Goal: Browse casually

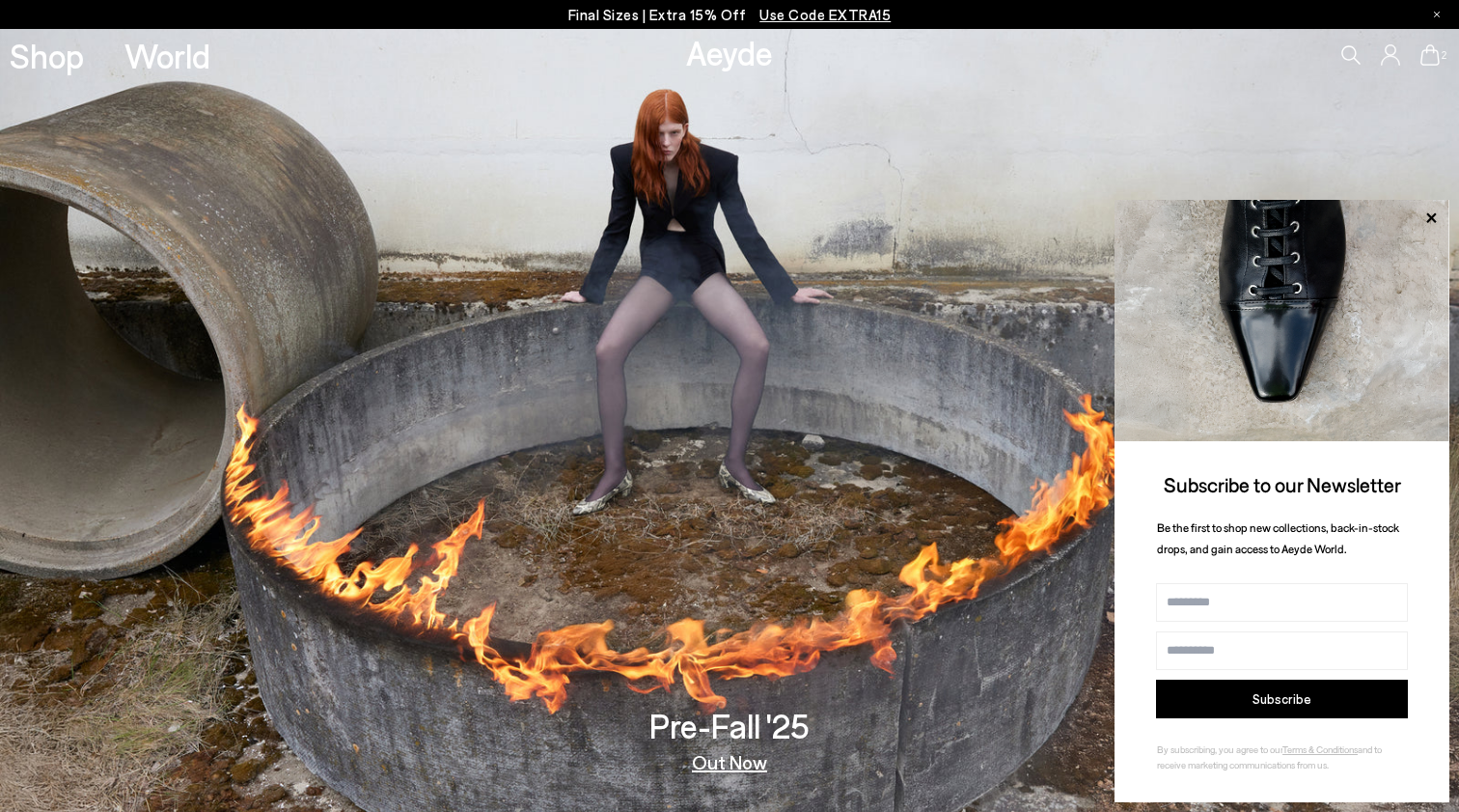
click at [707, 14] on p "Final Sizes | Extra 15% Off Use Code EXTRA15" at bounding box center [730, 14] width 323 height 24
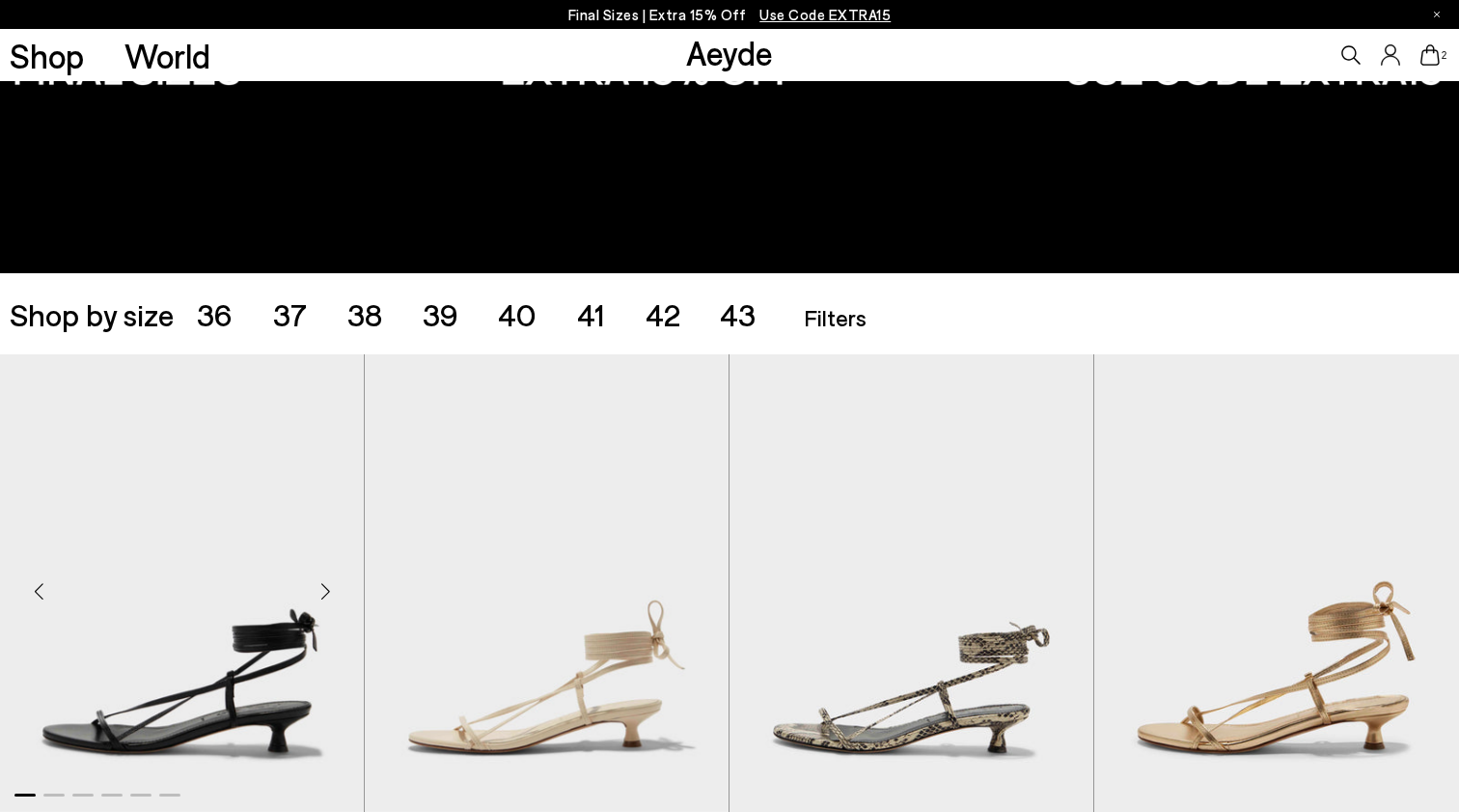
scroll to position [331, 0]
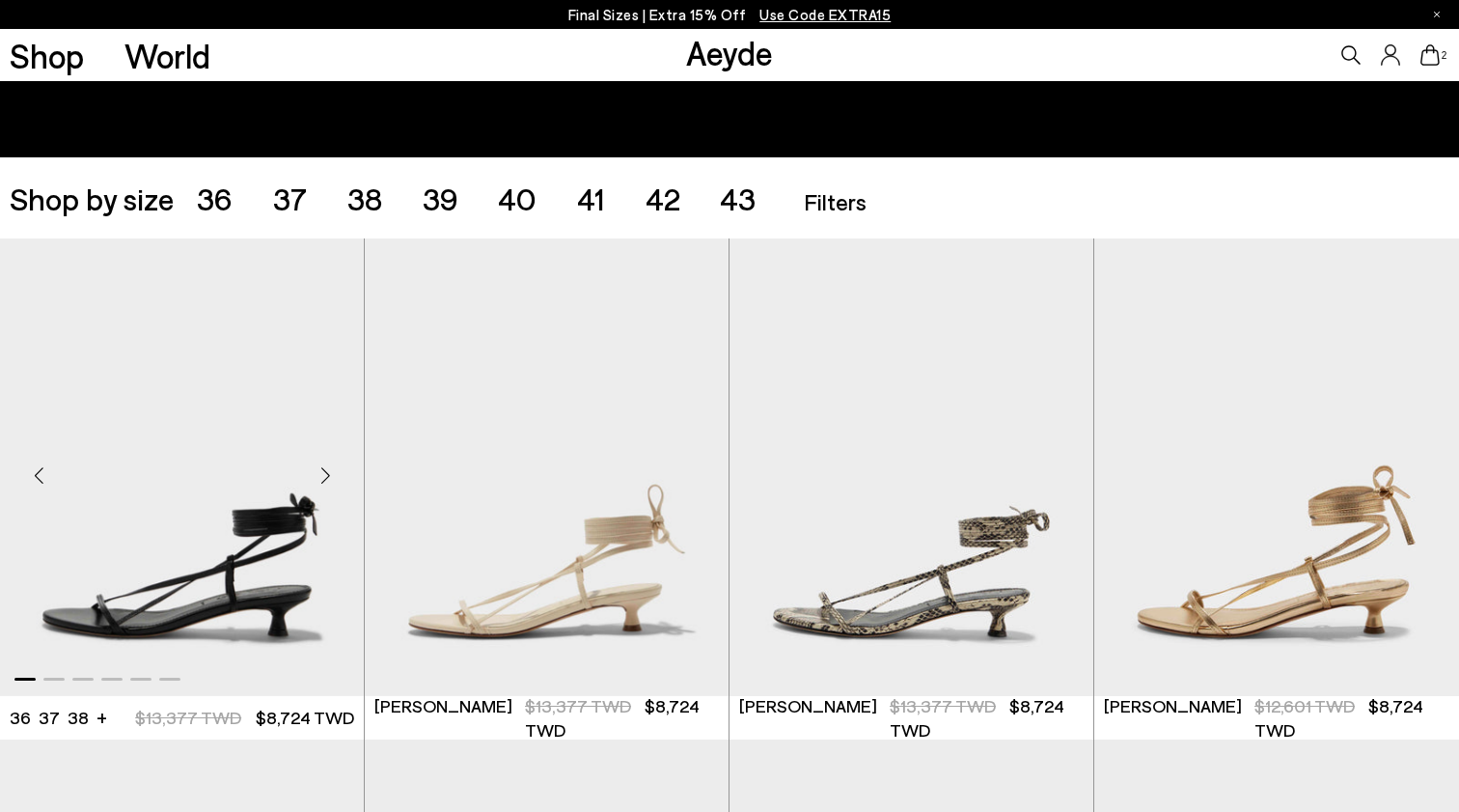
click at [325, 475] on div "Next slide" at bounding box center [325, 475] width 58 height 58
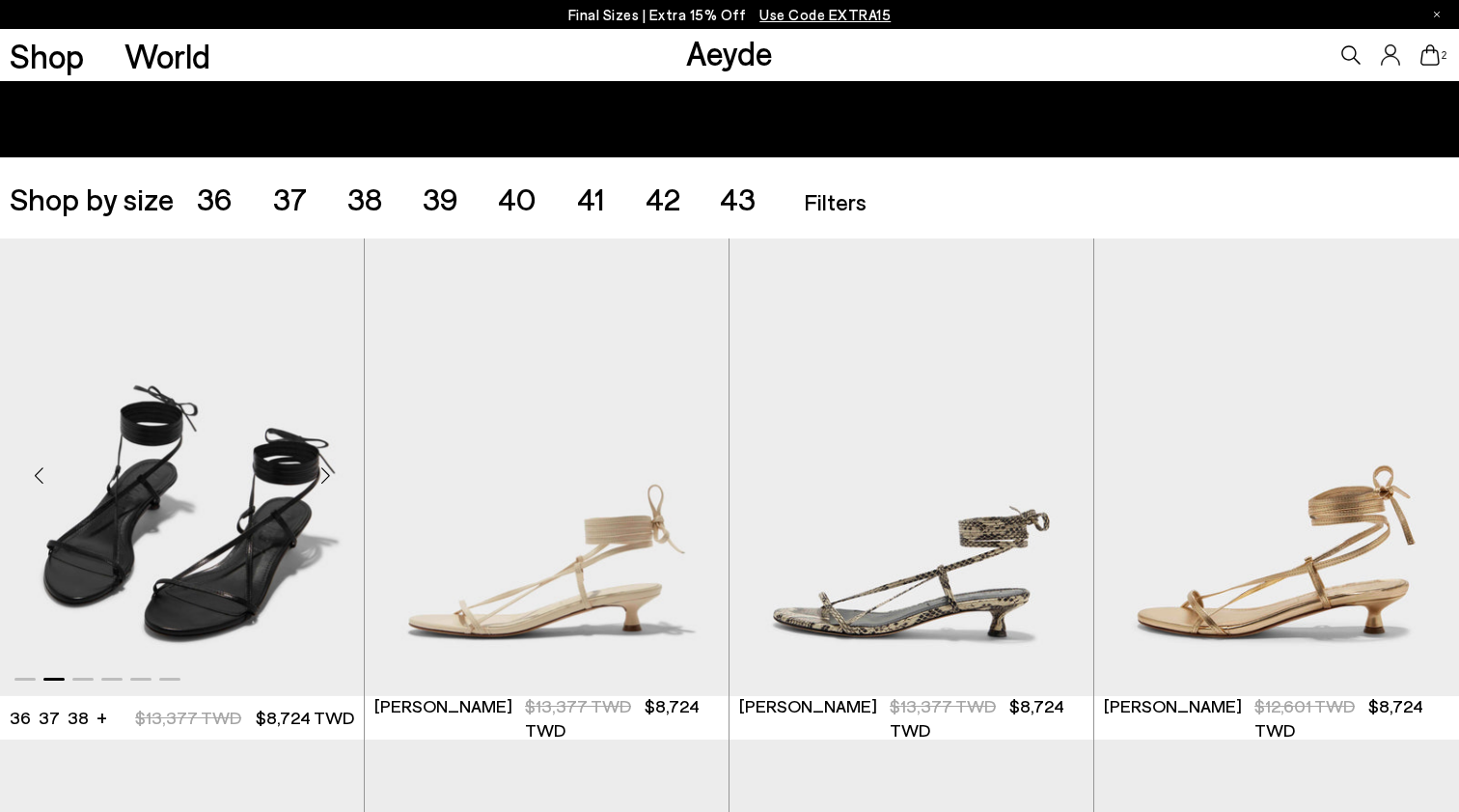
click at [325, 475] on div "Next slide" at bounding box center [325, 475] width 58 height 58
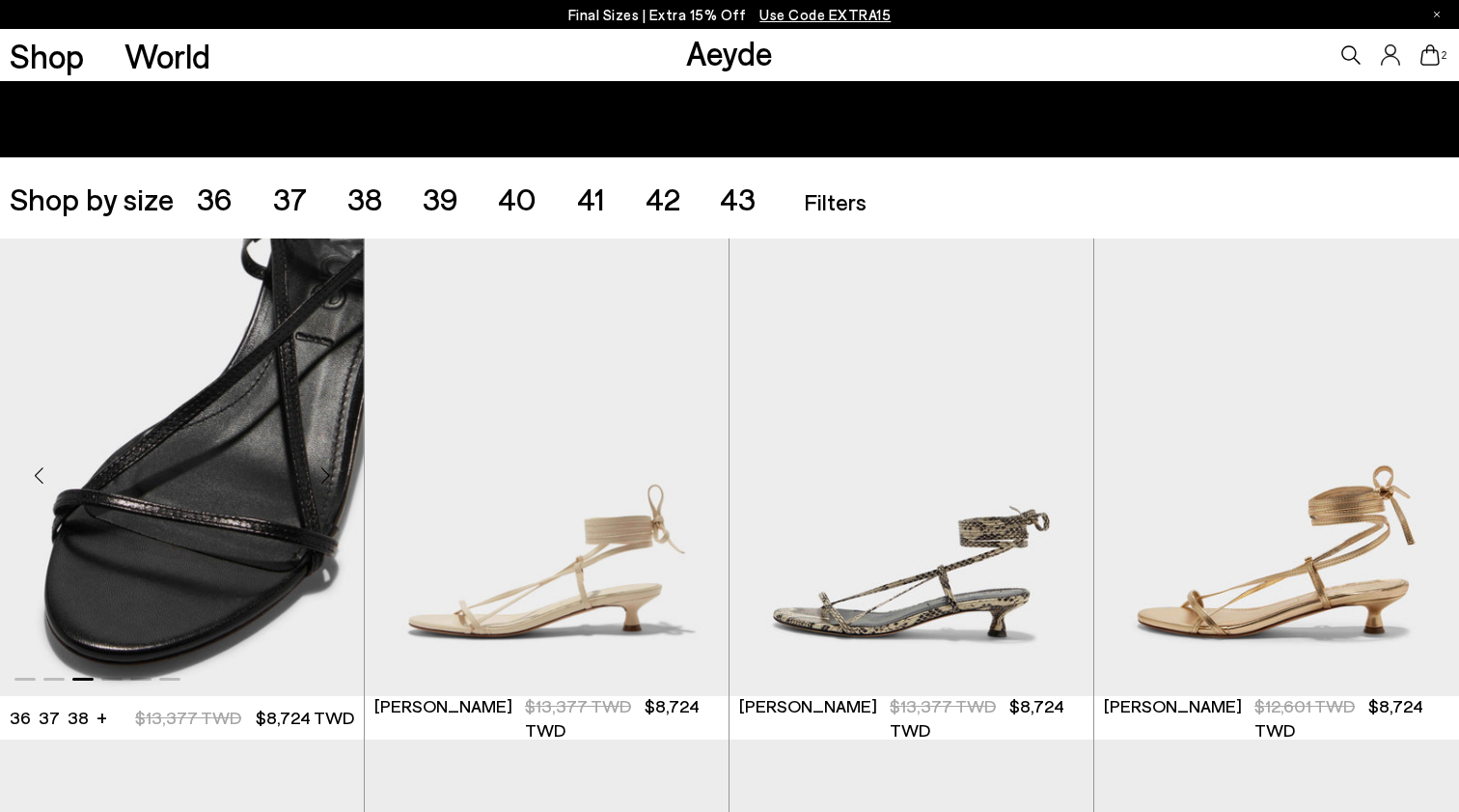
click at [325, 475] on div "Next slide" at bounding box center [325, 475] width 58 height 58
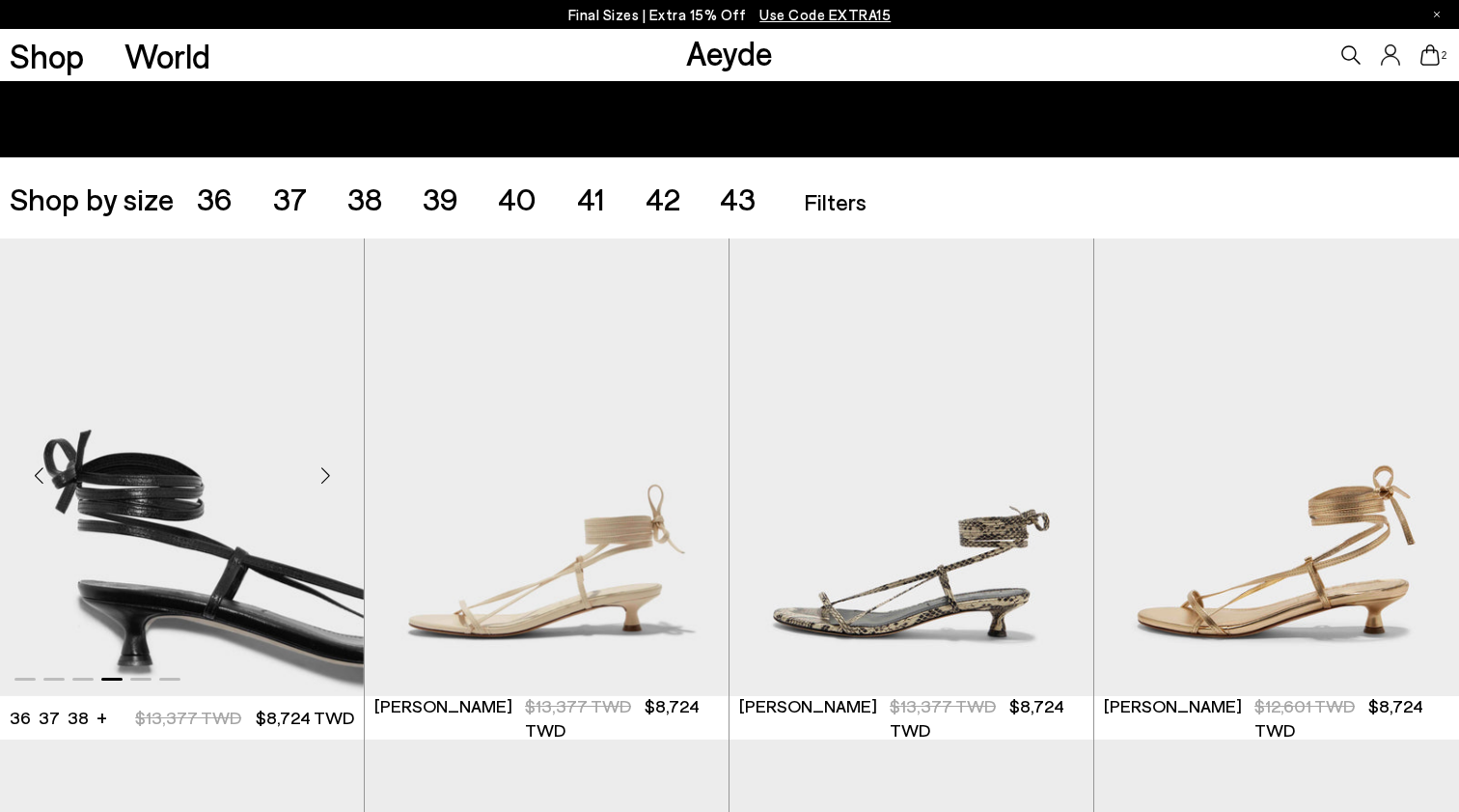
click at [325, 475] on div "Next slide" at bounding box center [325, 475] width 58 height 58
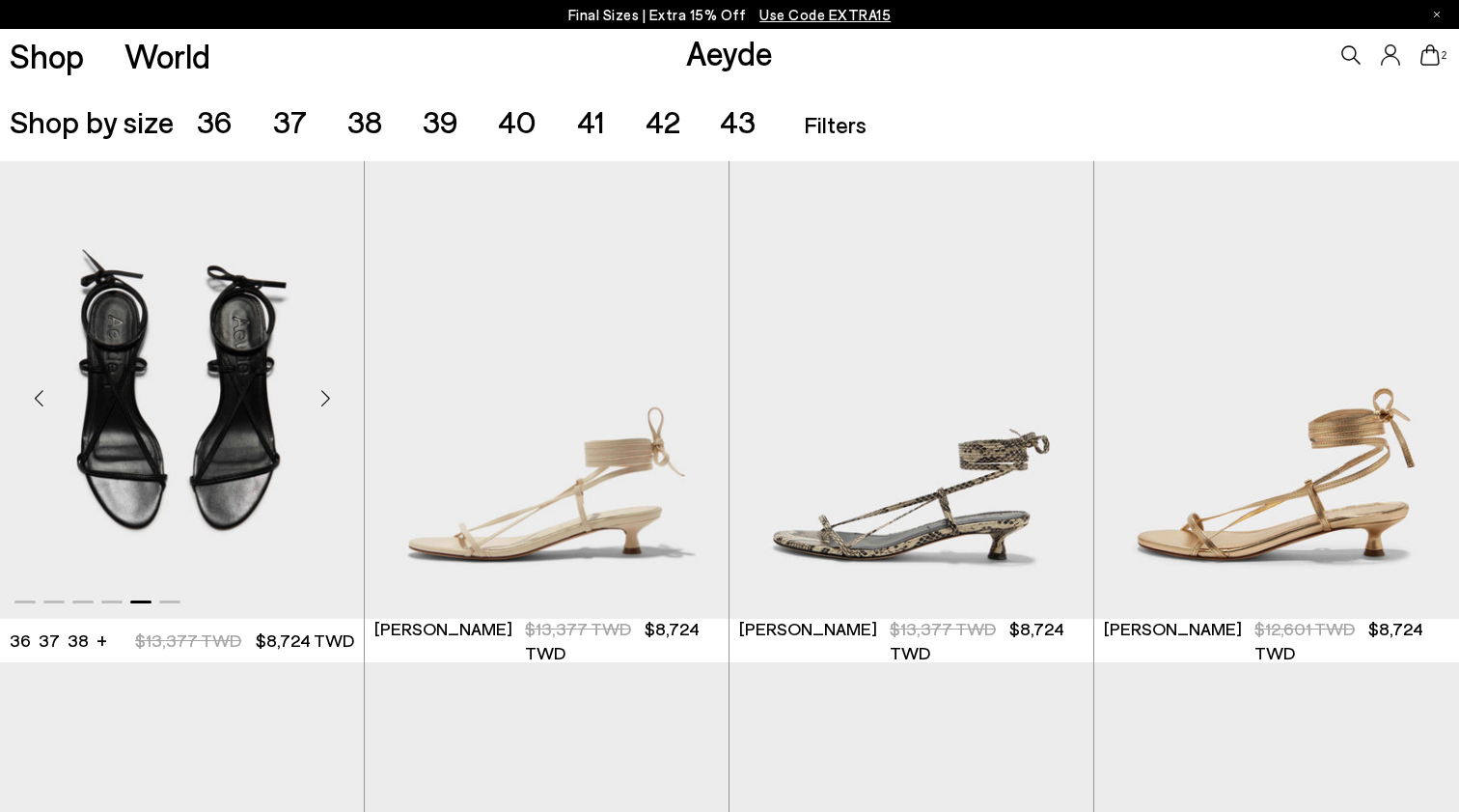
scroll to position [417, 0]
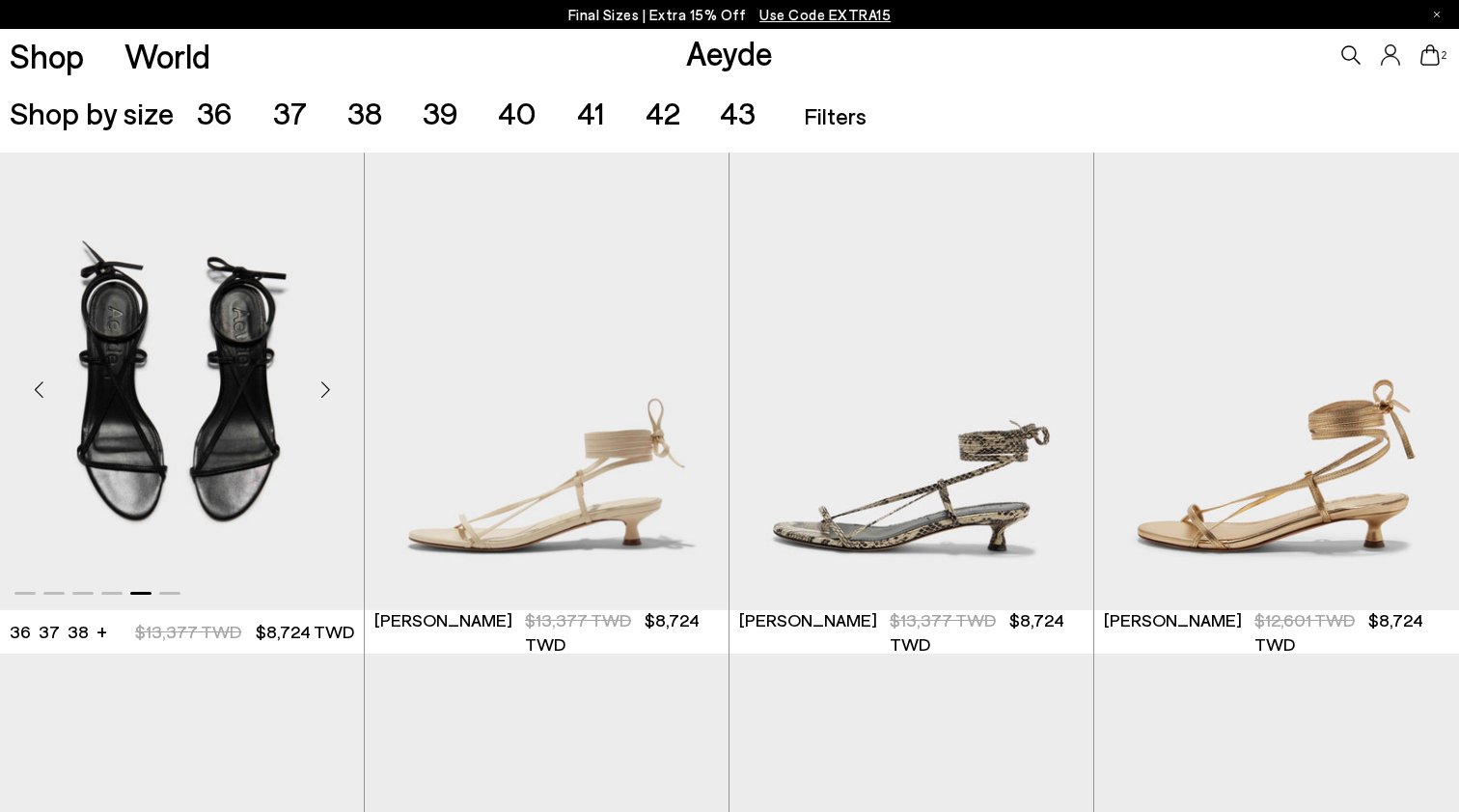
click at [331, 383] on div "Next slide" at bounding box center [325, 389] width 58 height 58
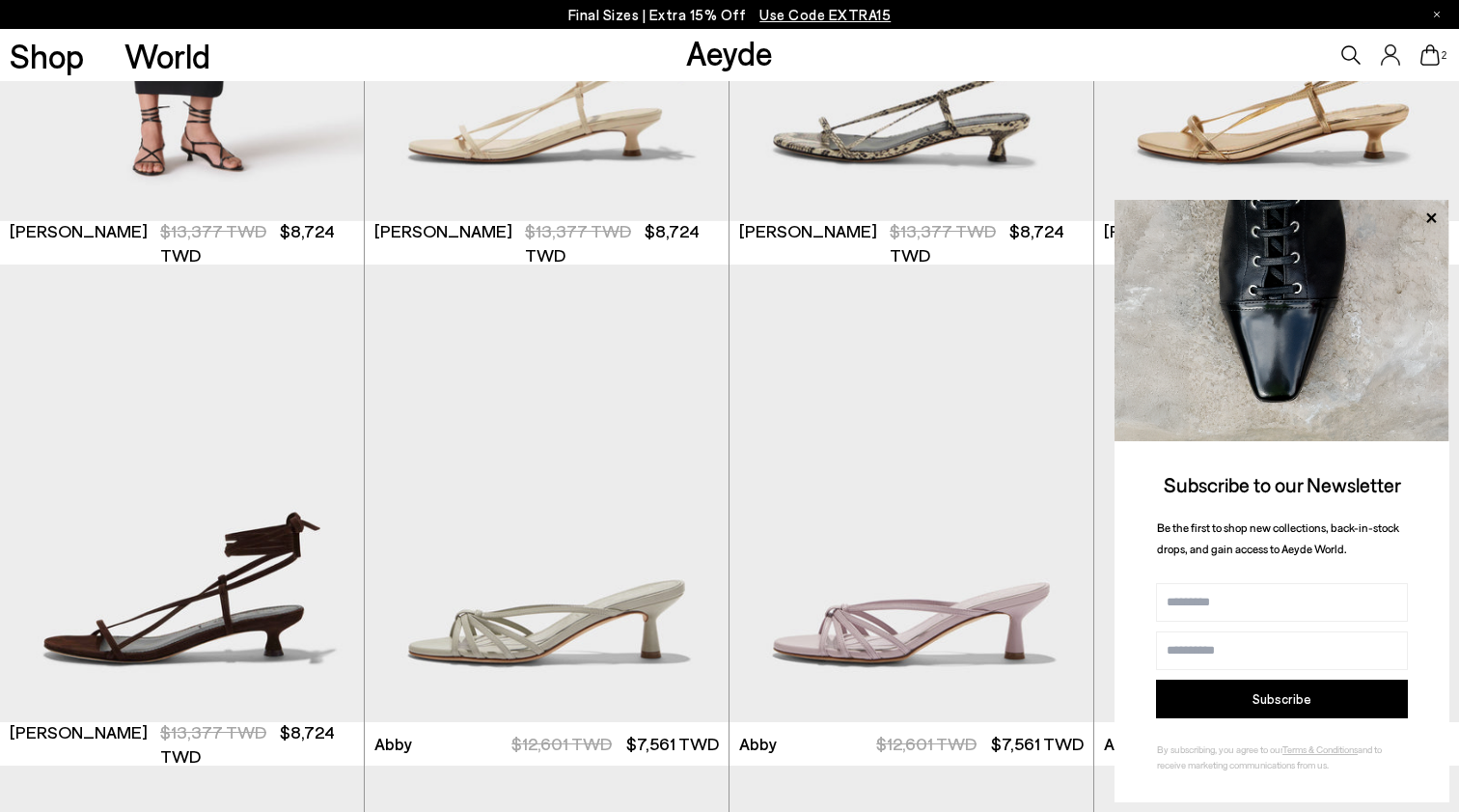
scroll to position [808, 0]
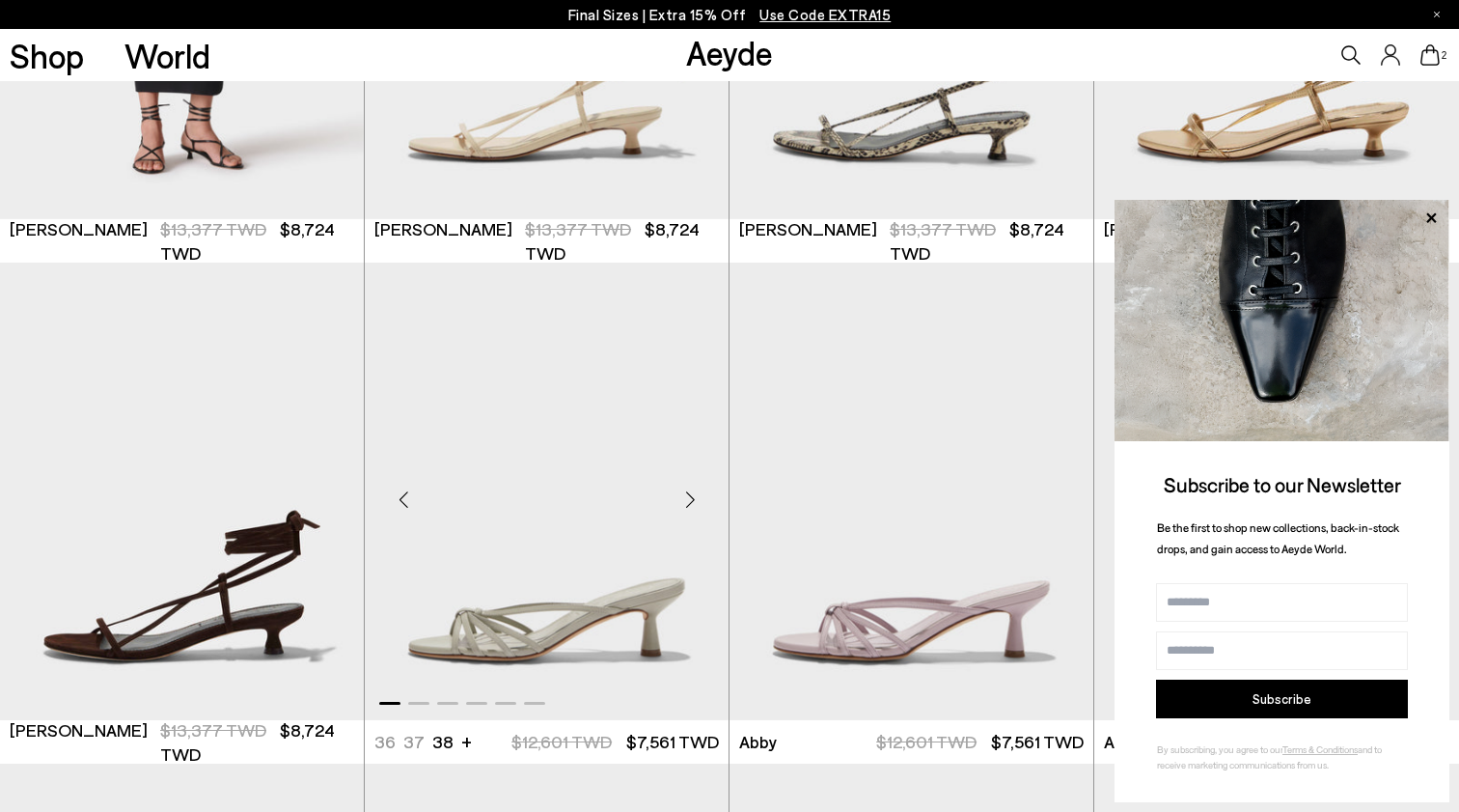
click at [687, 505] on div "Next slide" at bounding box center [690, 499] width 58 height 58
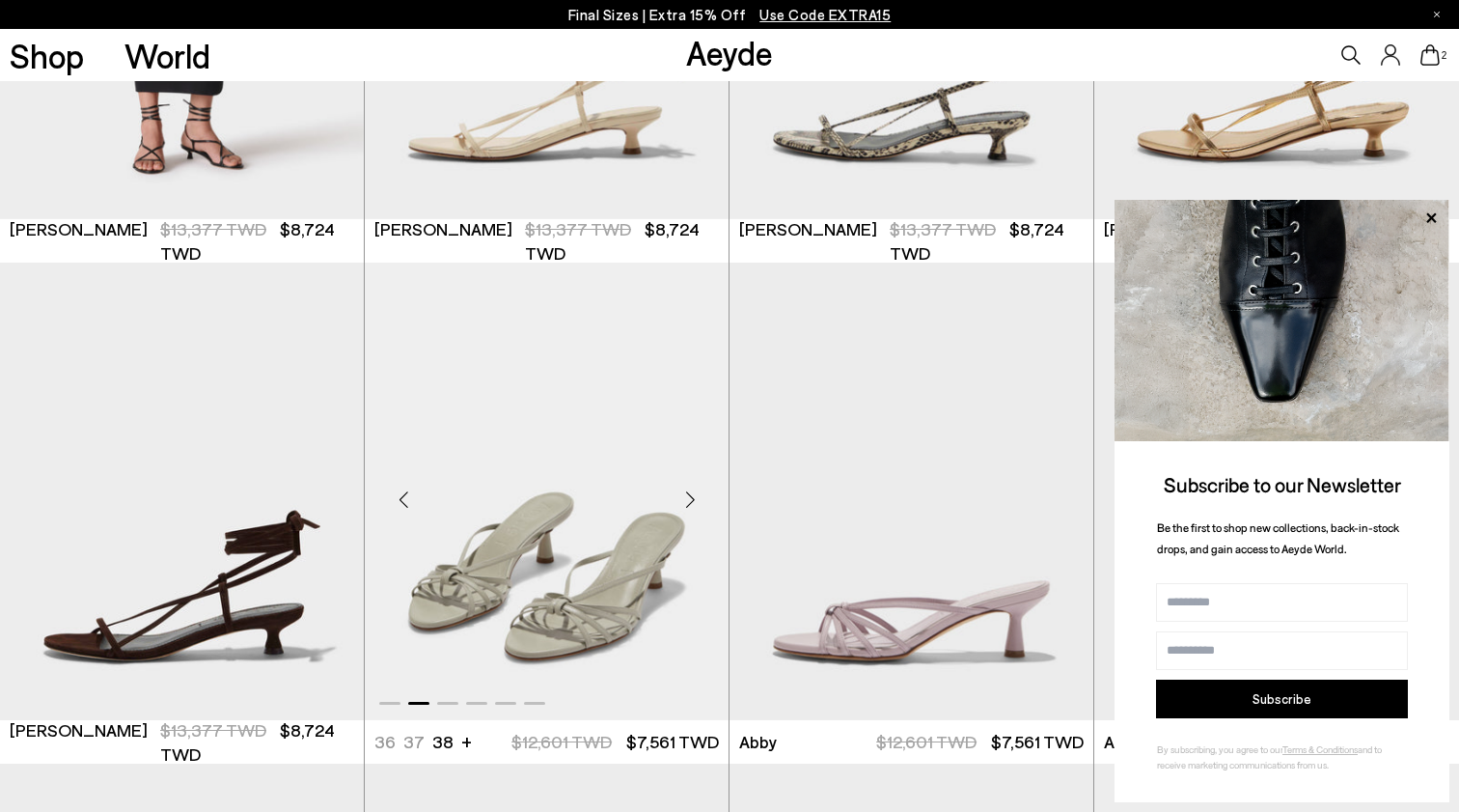
click at [687, 505] on div "Next slide" at bounding box center [690, 499] width 58 height 58
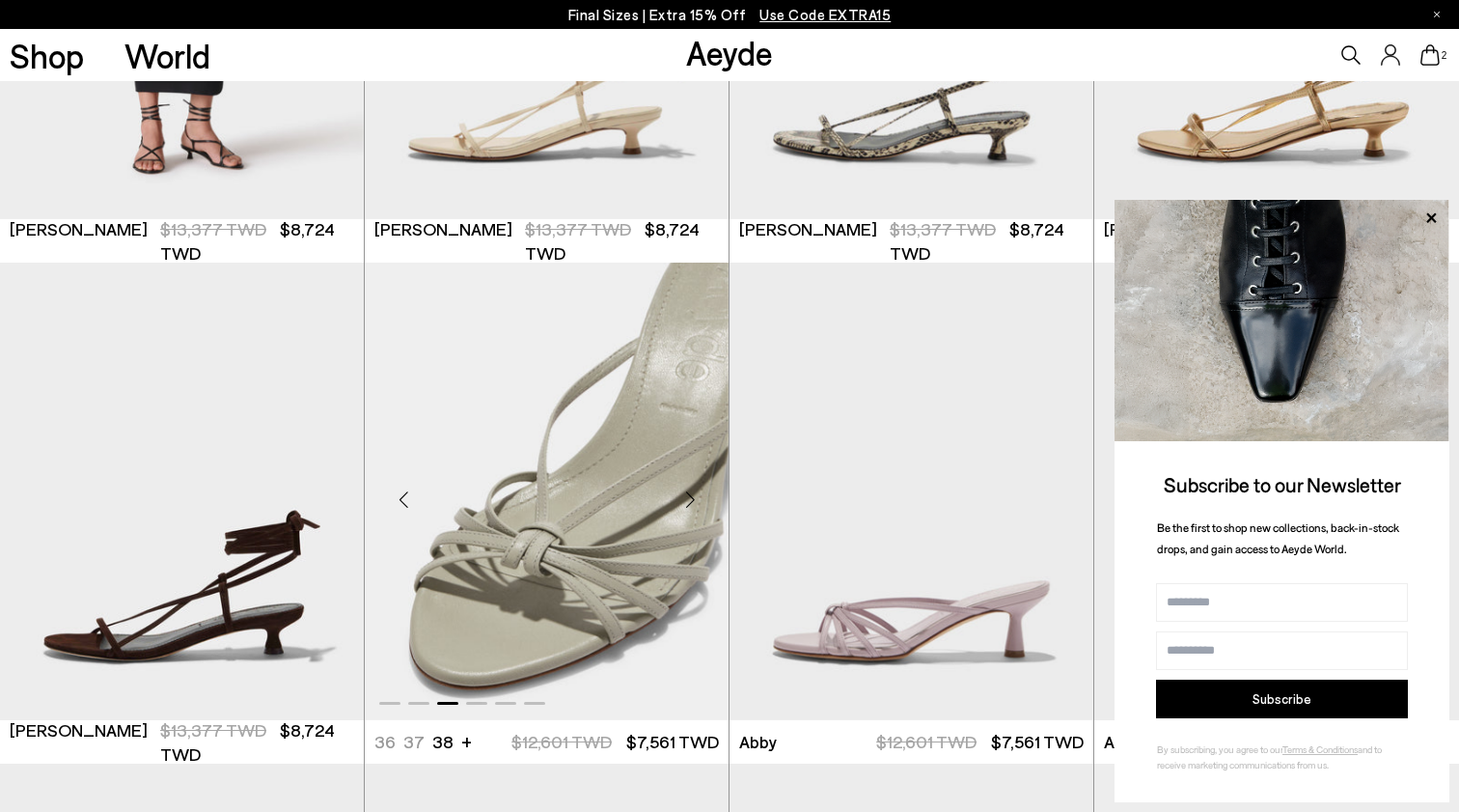
click at [687, 505] on div "Next slide" at bounding box center [690, 499] width 58 height 58
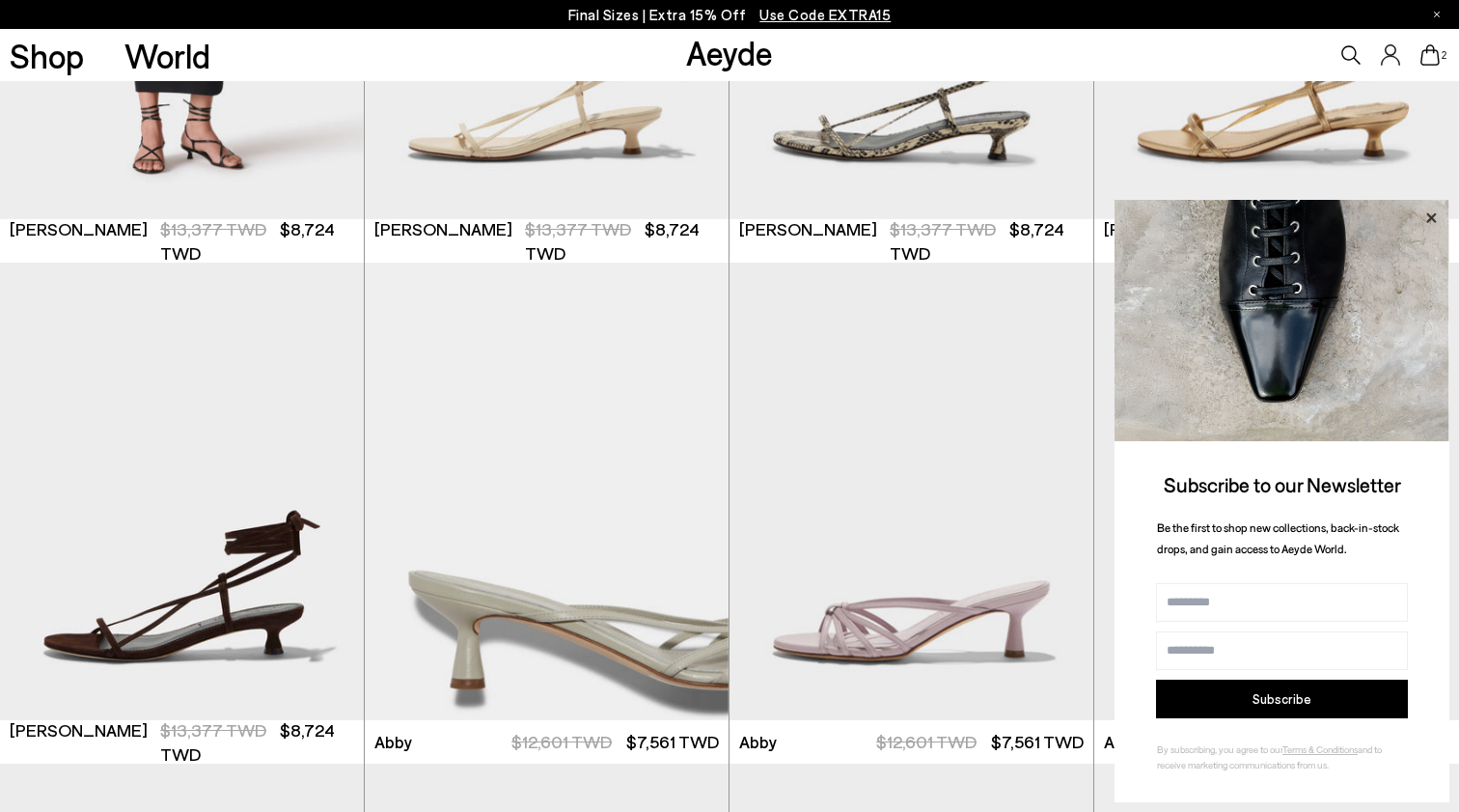
click at [1437, 215] on icon at bounding box center [1431, 218] width 25 height 25
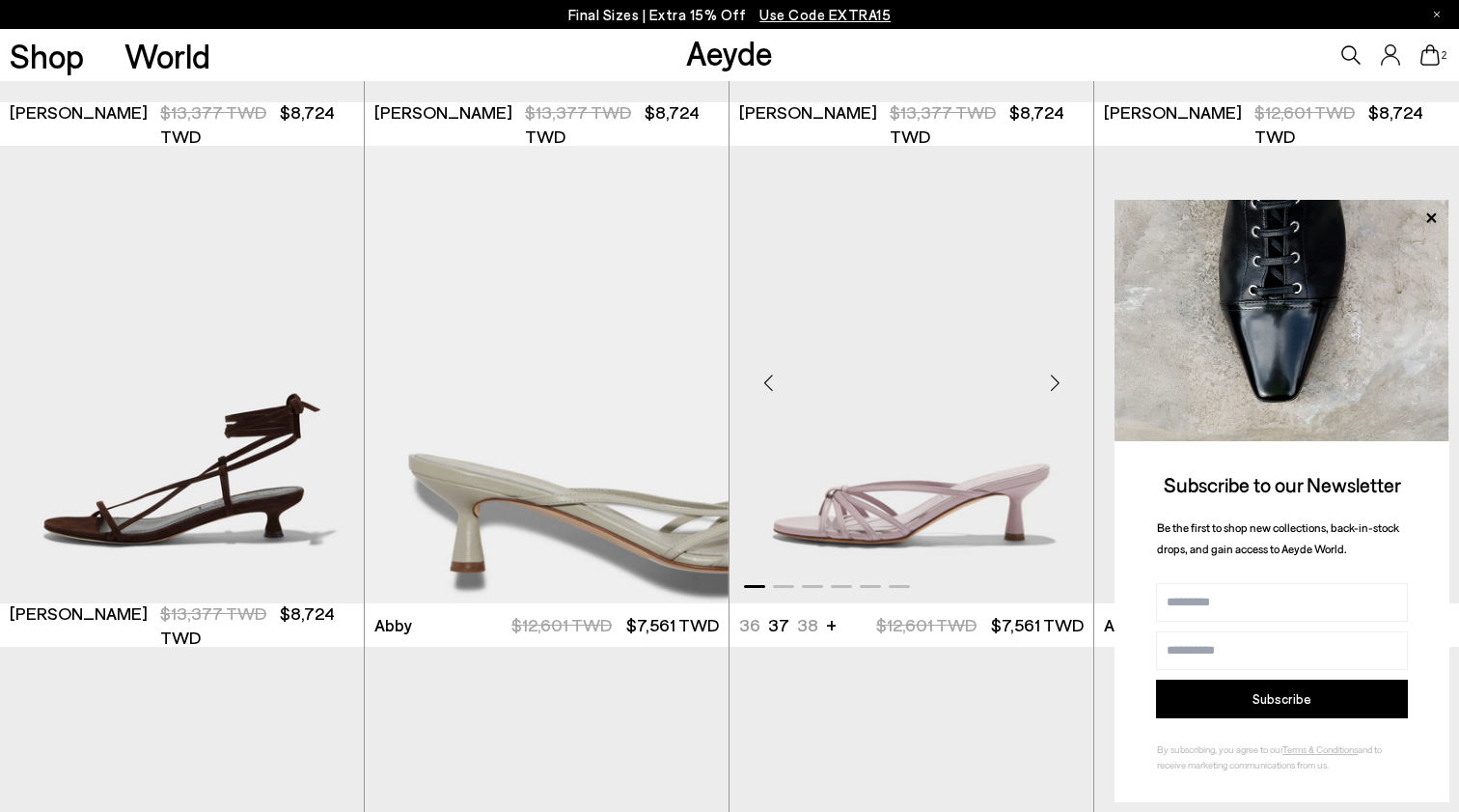
scroll to position [932, 0]
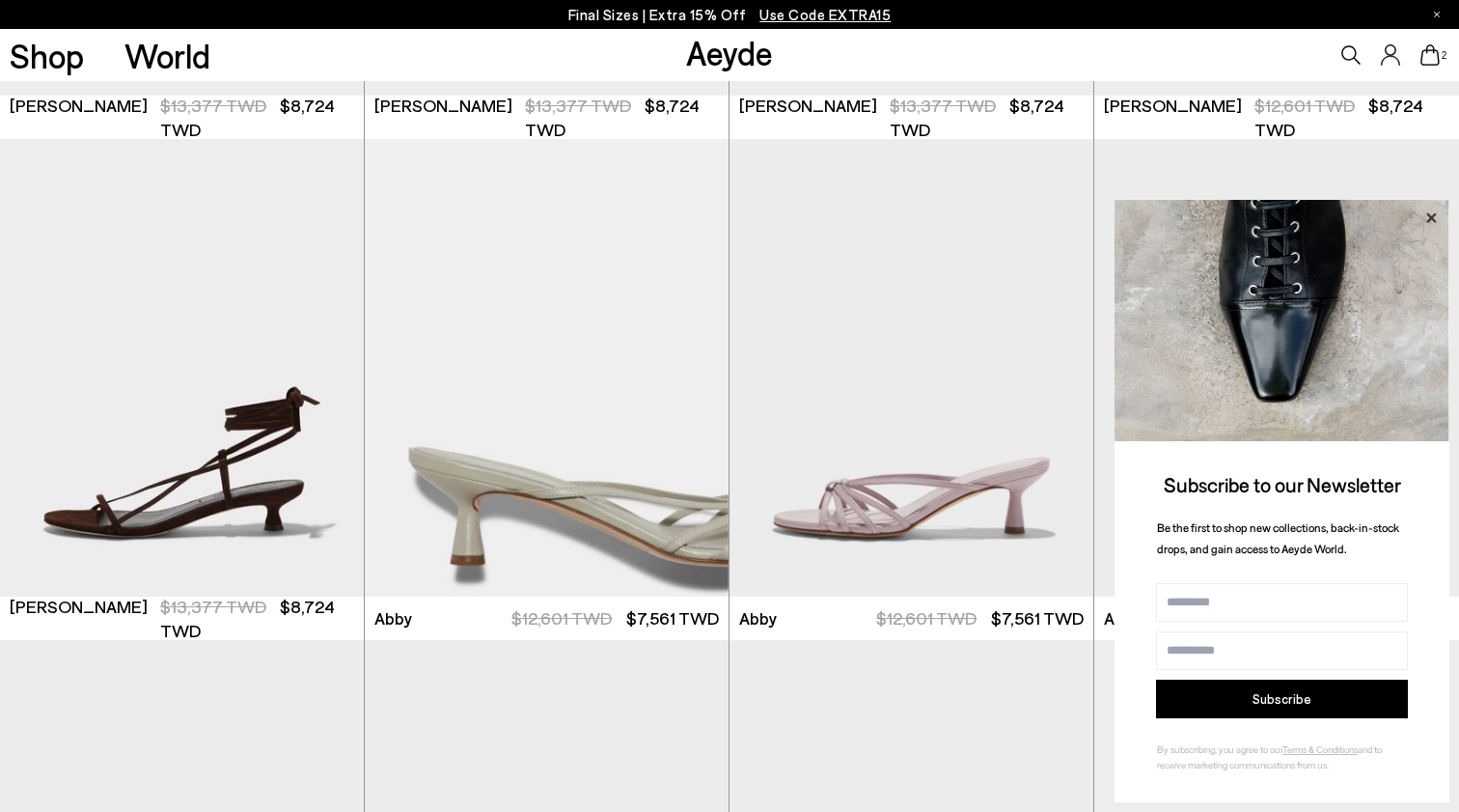
click at [1434, 221] on icon at bounding box center [1431, 217] width 10 height 10
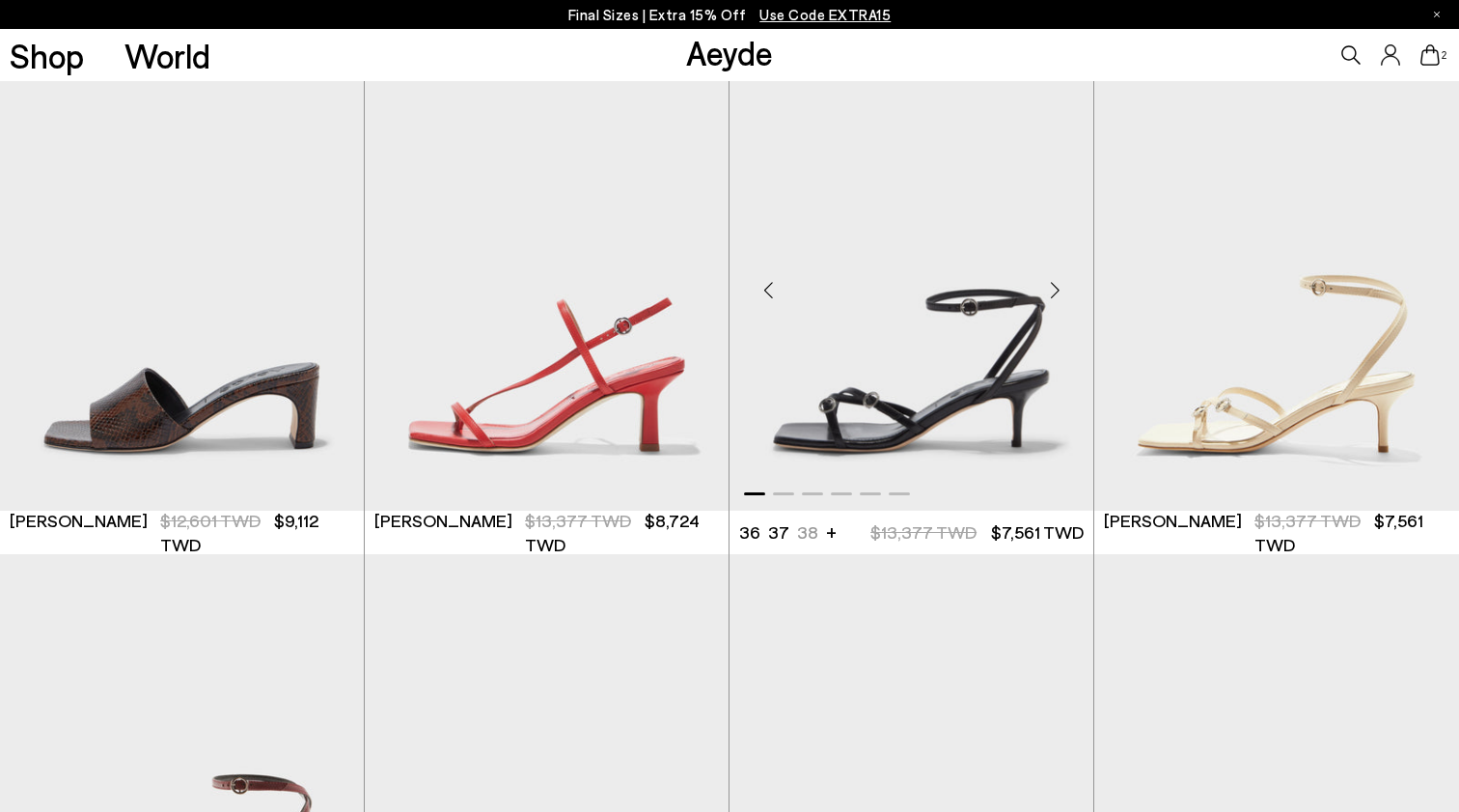
scroll to position [2062, 0]
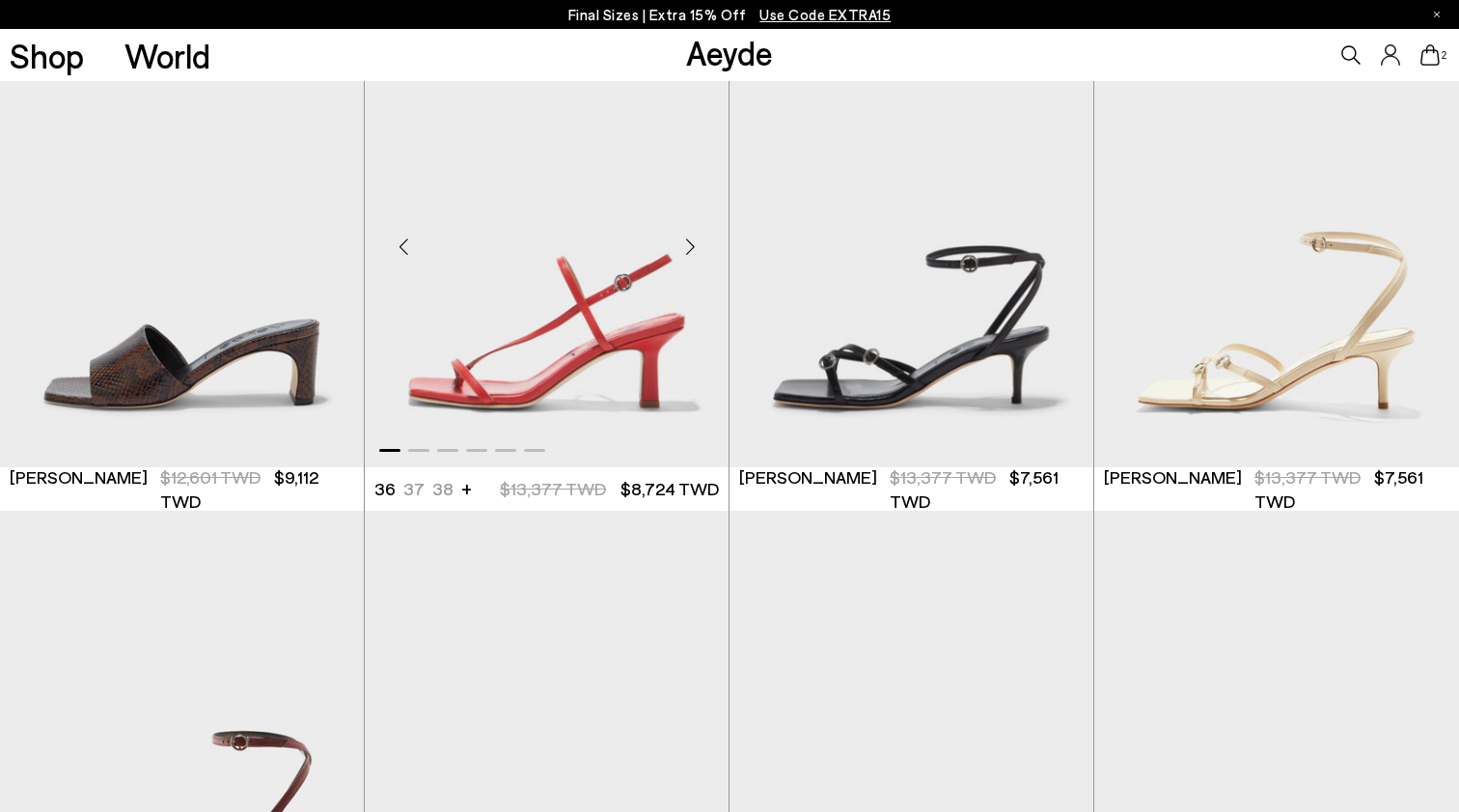
click at [686, 239] on div "Next slide" at bounding box center [690, 246] width 58 height 58
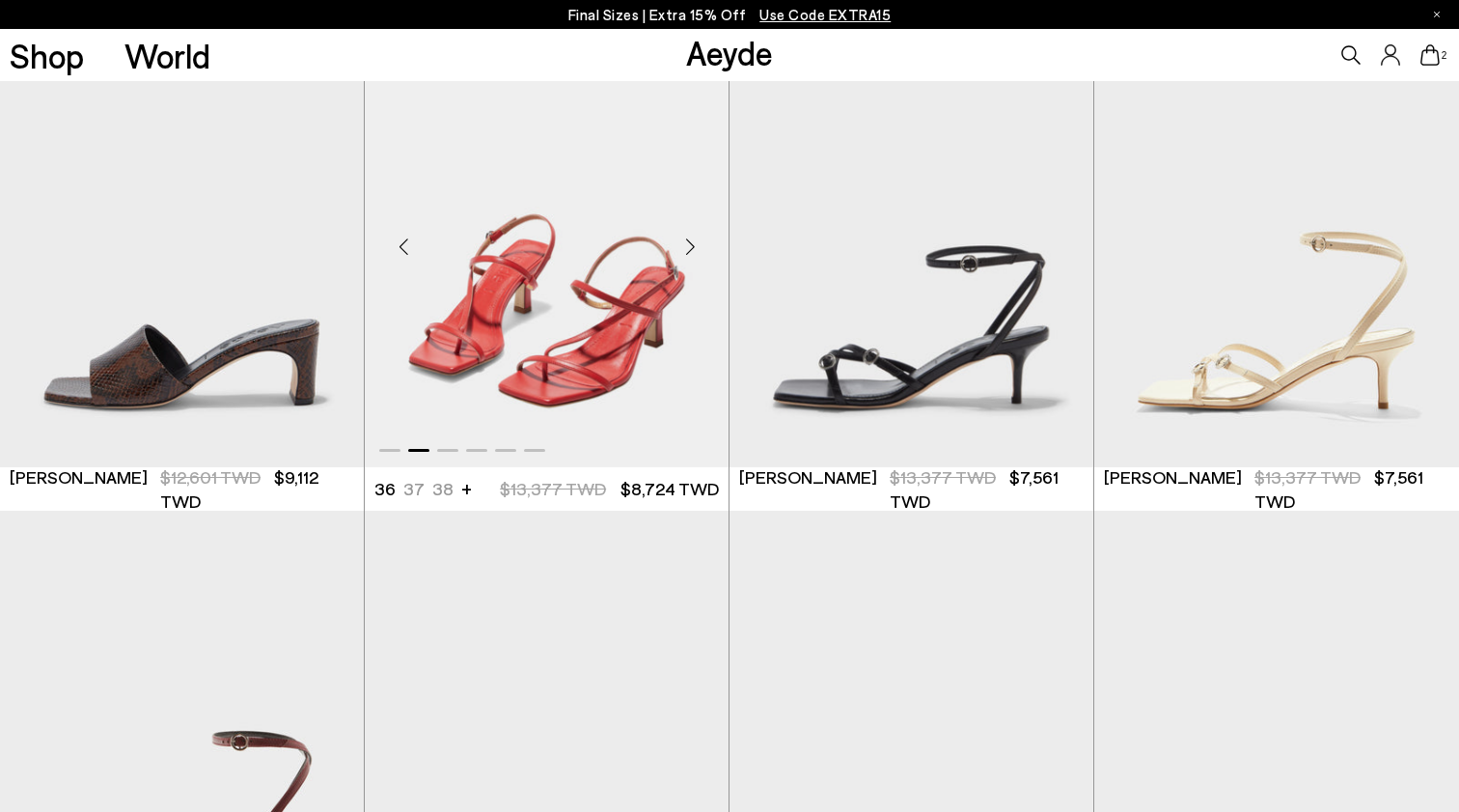
click at [686, 239] on div "Next slide" at bounding box center [690, 246] width 58 height 58
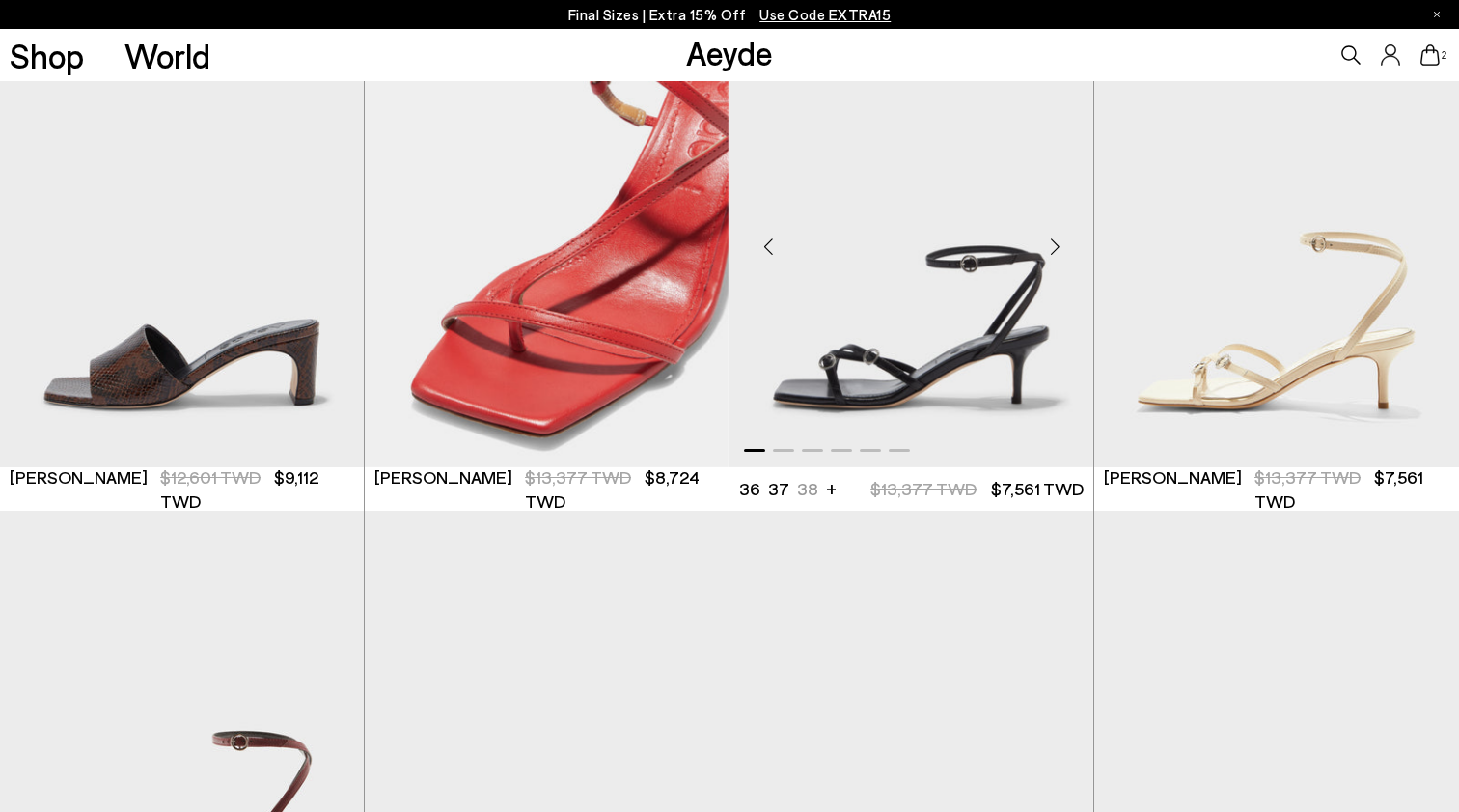
click at [1059, 245] on div "Next slide" at bounding box center [1055, 246] width 58 height 58
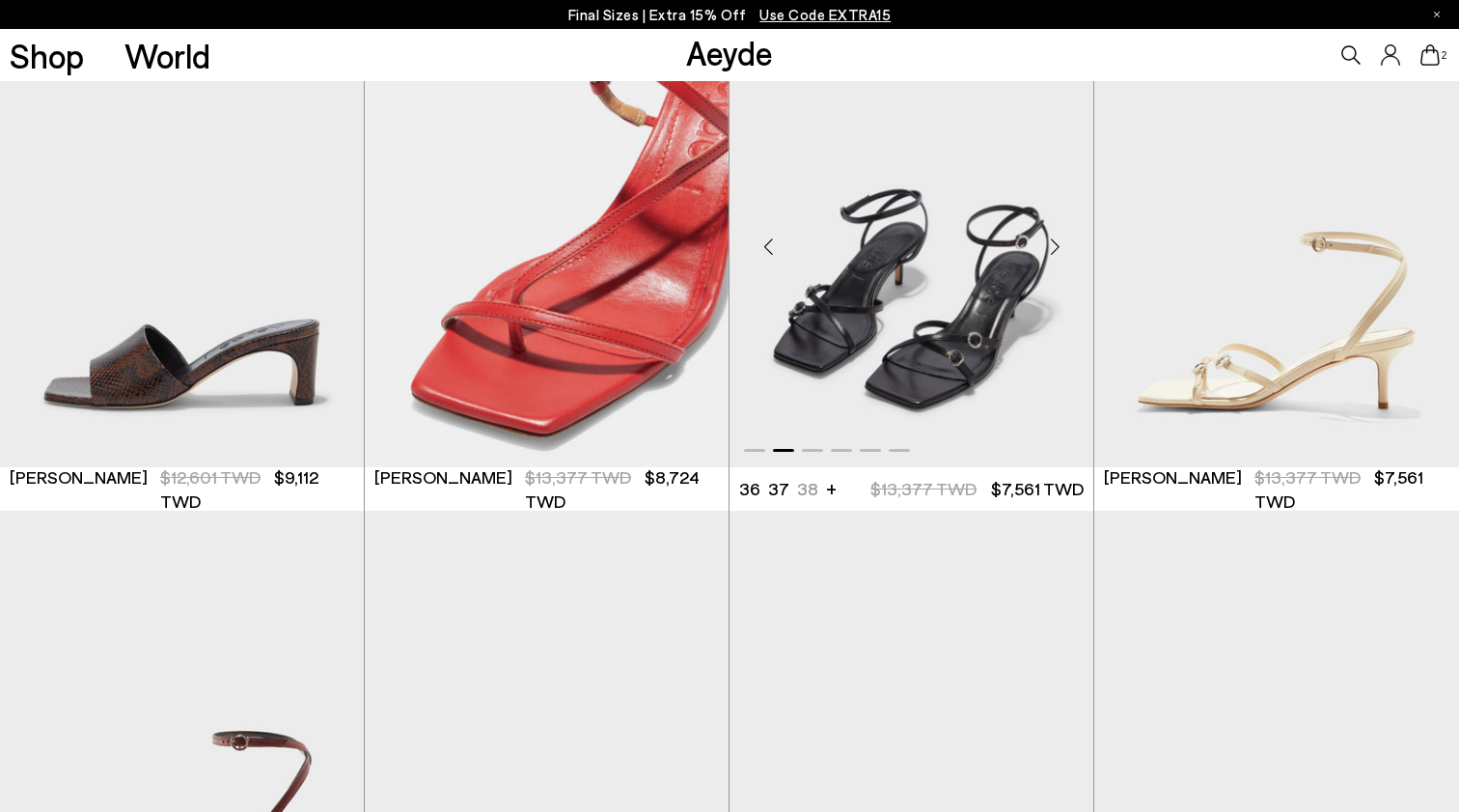
click at [1059, 245] on div "Next slide" at bounding box center [1055, 246] width 58 height 58
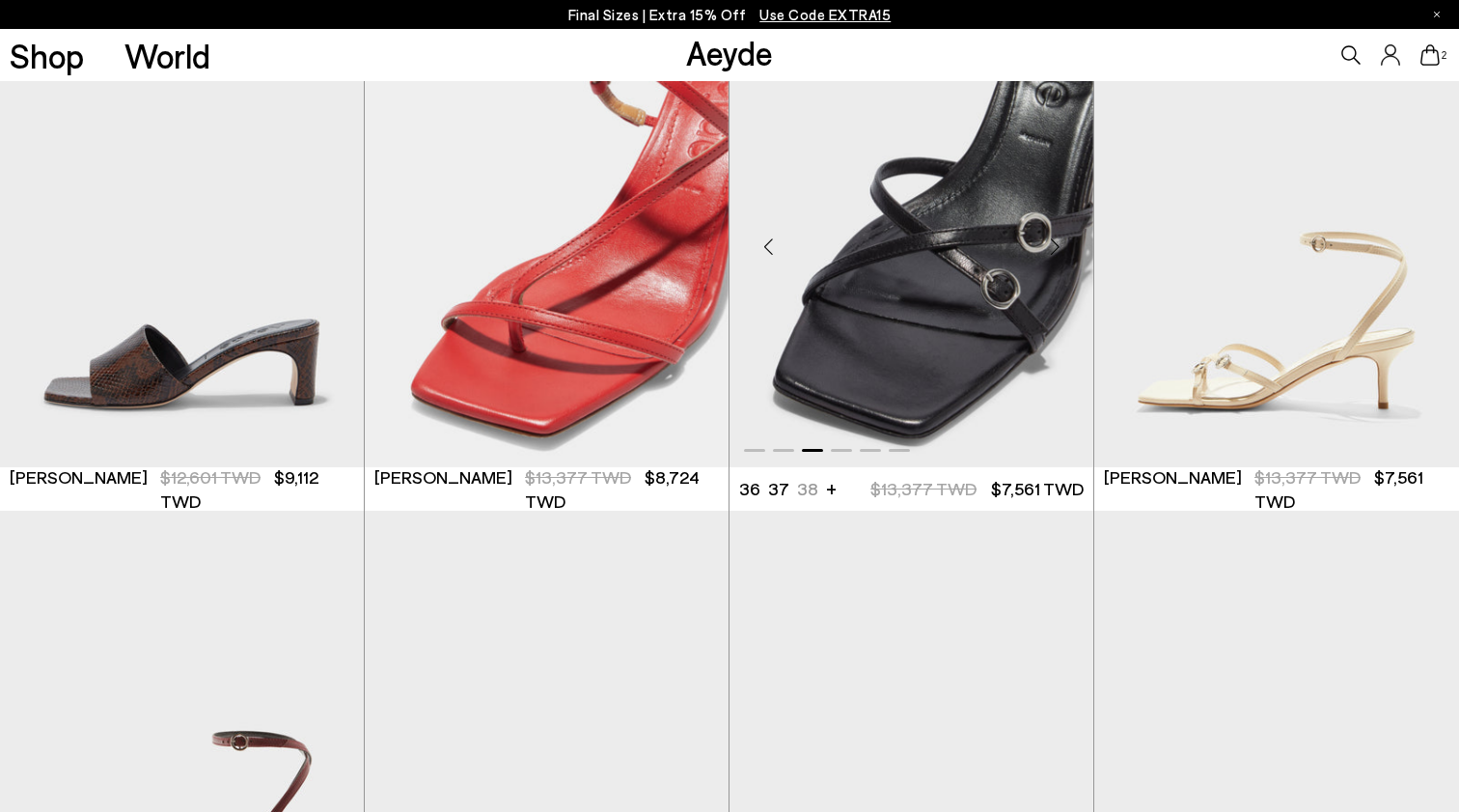
click at [1059, 245] on div "Next slide" at bounding box center [1055, 246] width 58 height 58
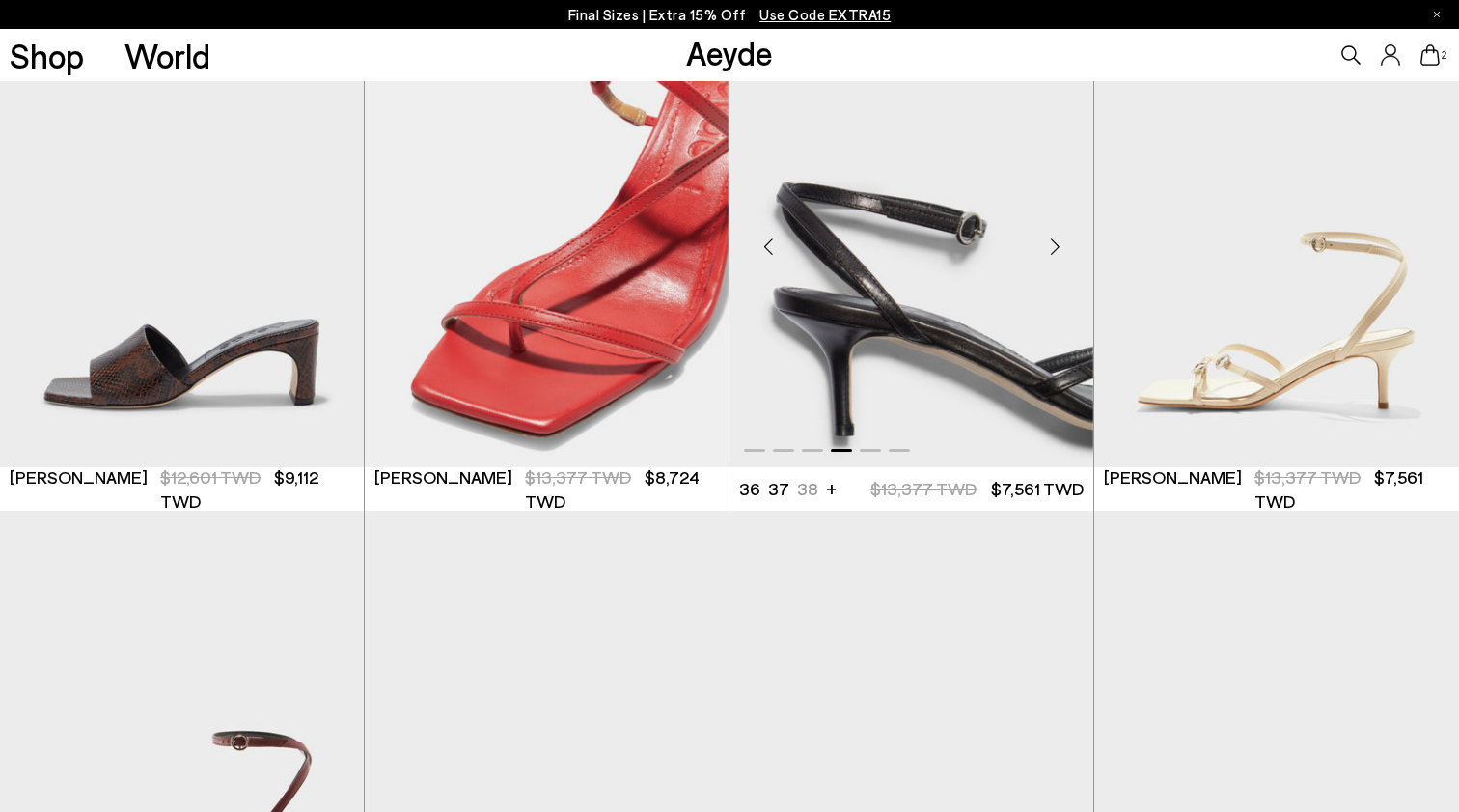
click at [1059, 245] on div "Next slide" at bounding box center [1055, 246] width 58 height 58
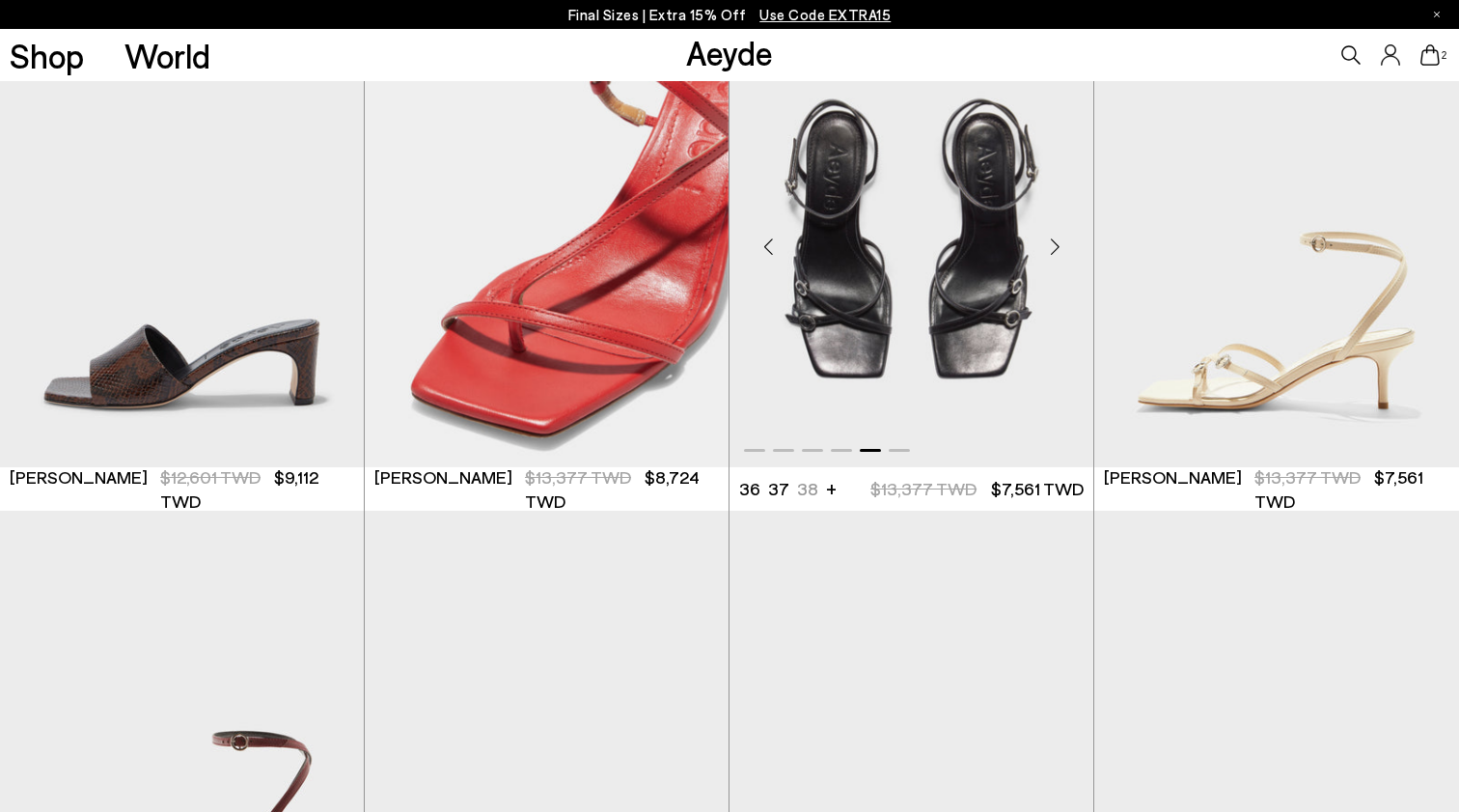
click at [1059, 245] on div "Next slide" at bounding box center [1055, 246] width 58 height 58
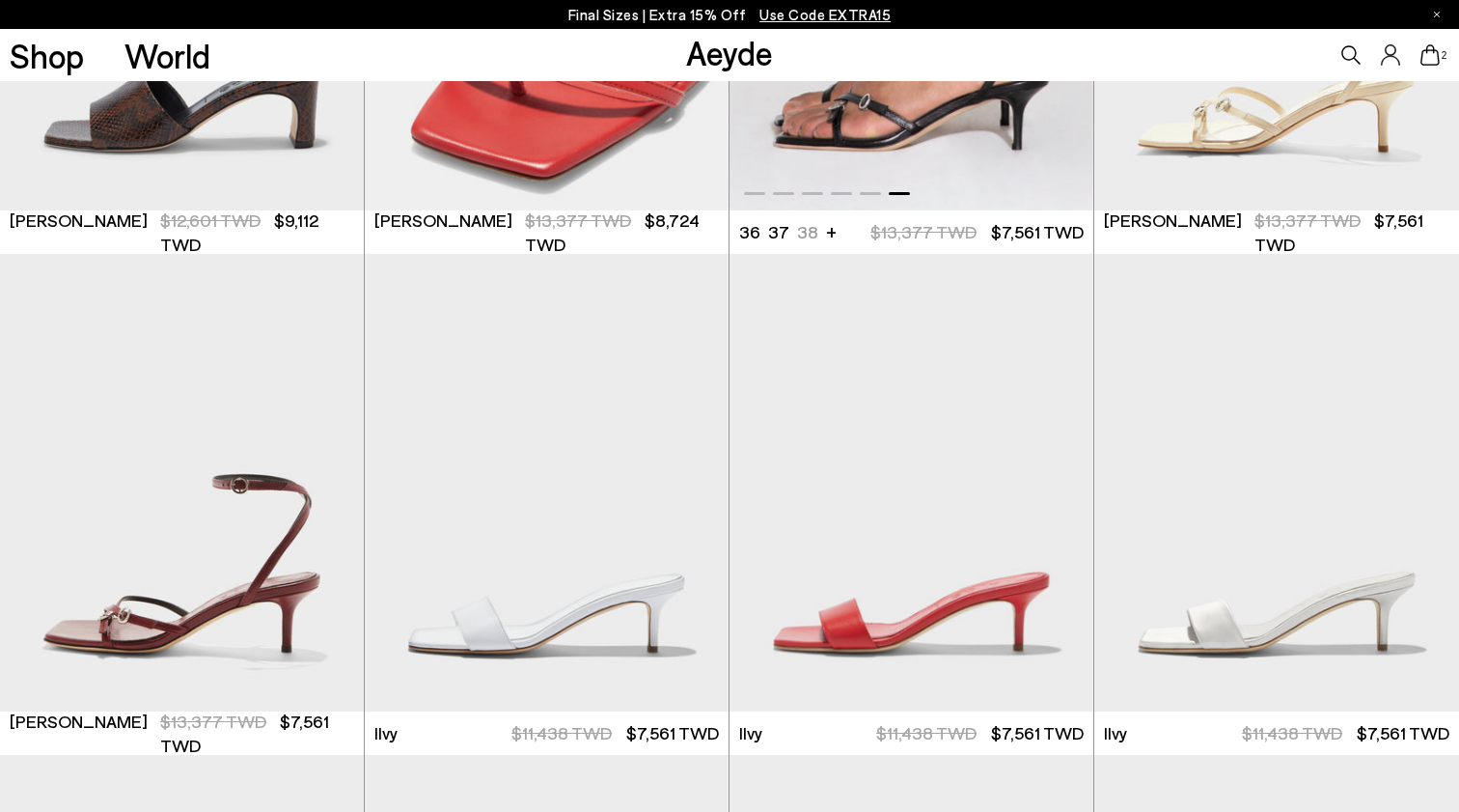
scroll to position [2322, 0]
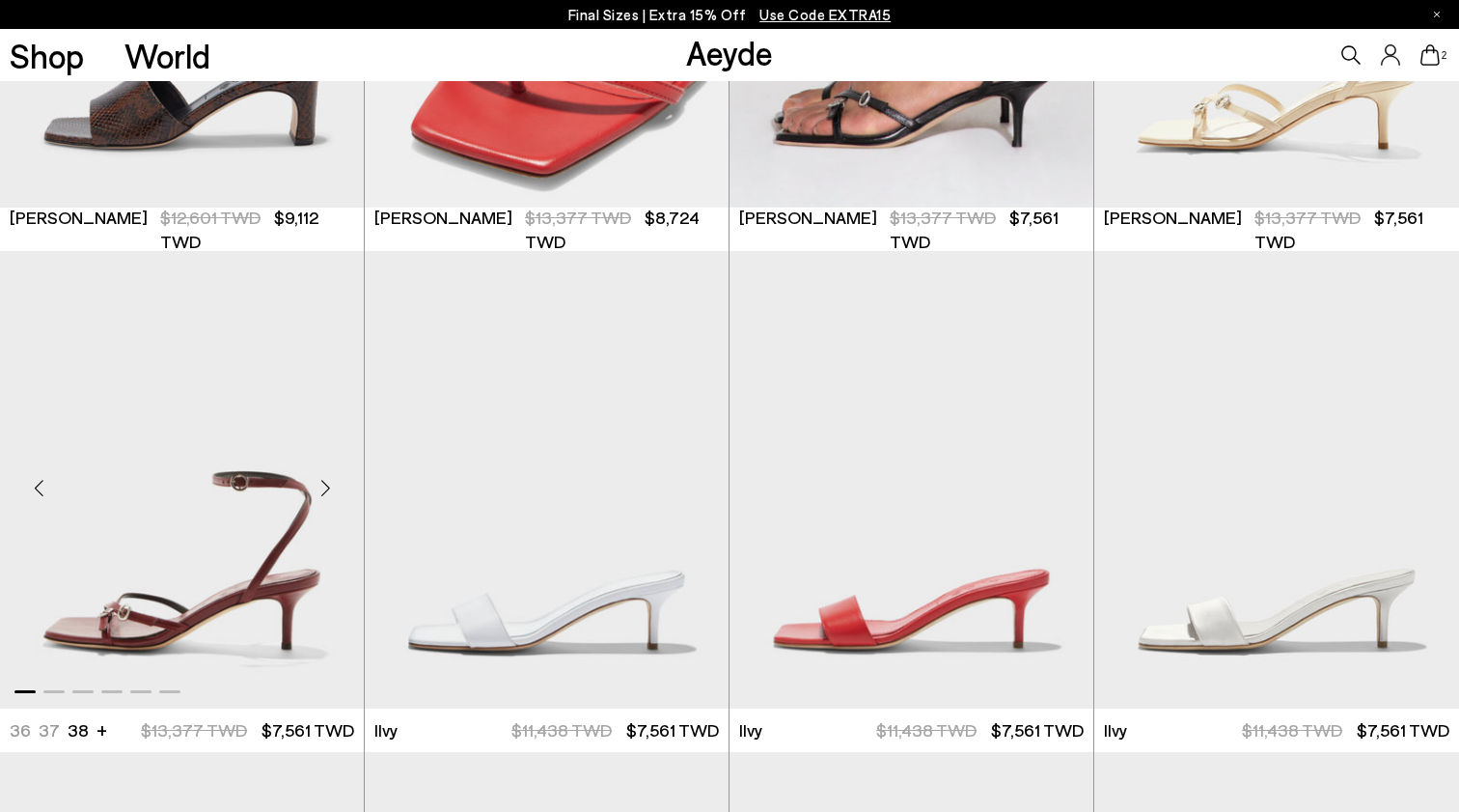
click at [322, 490] on div "Next slide" at bounding box center [325, 488] width 58 height 58
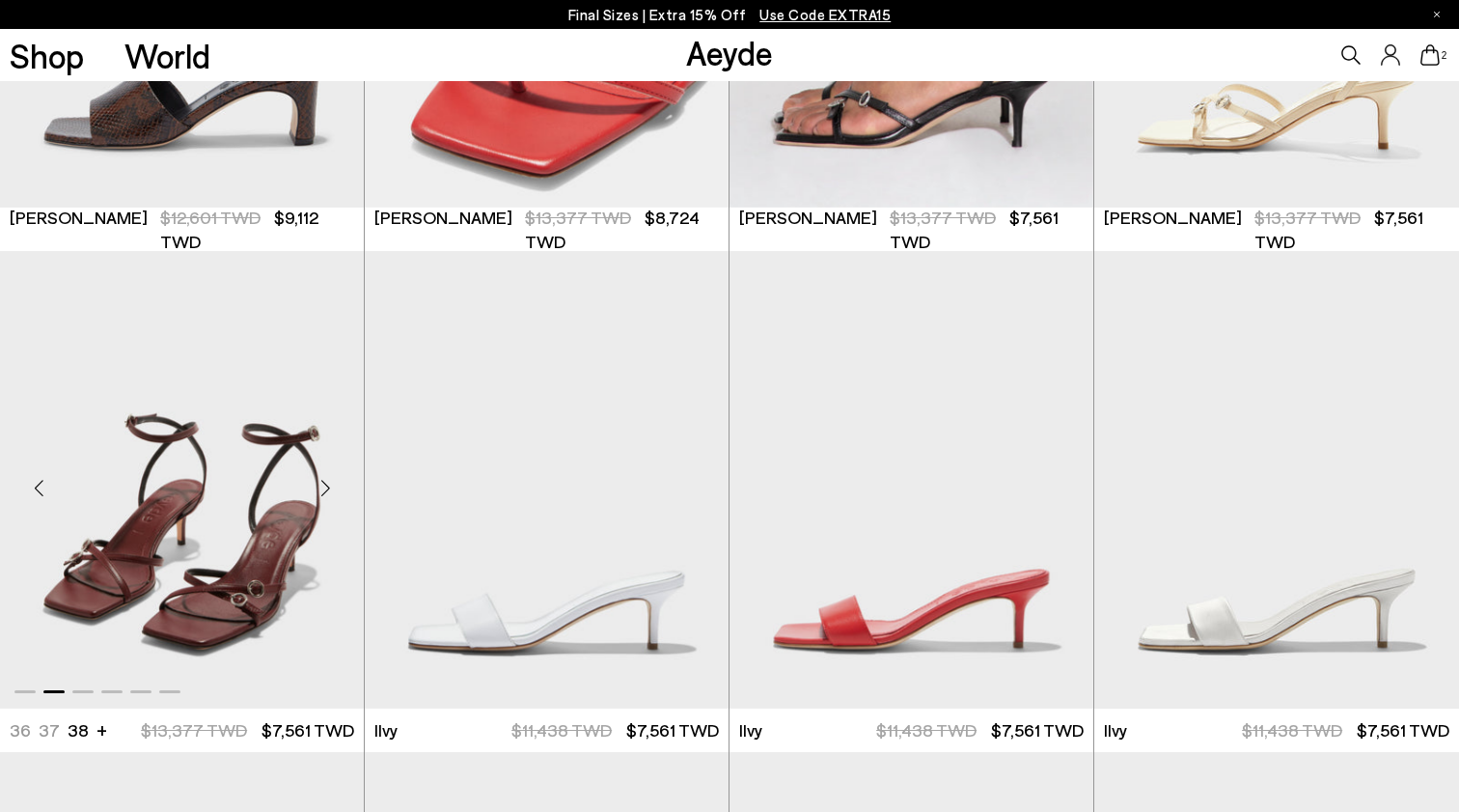
click at [322, 490] on div "Next slide" at bounding box center [325, 488] width 58 height 58
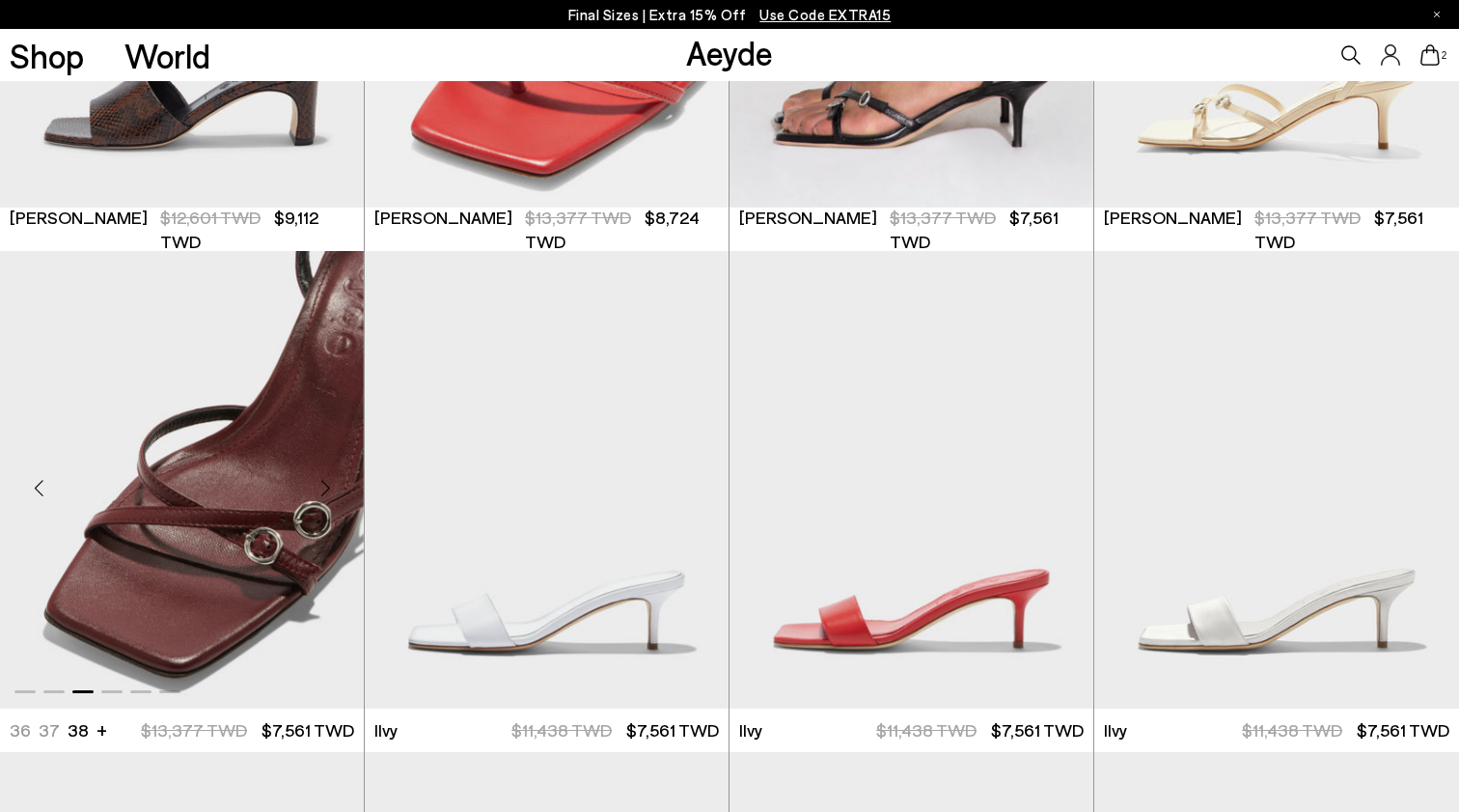
click at [322, 490] on div "Next slide" at bounding box center [325, 488] width 58 height 58
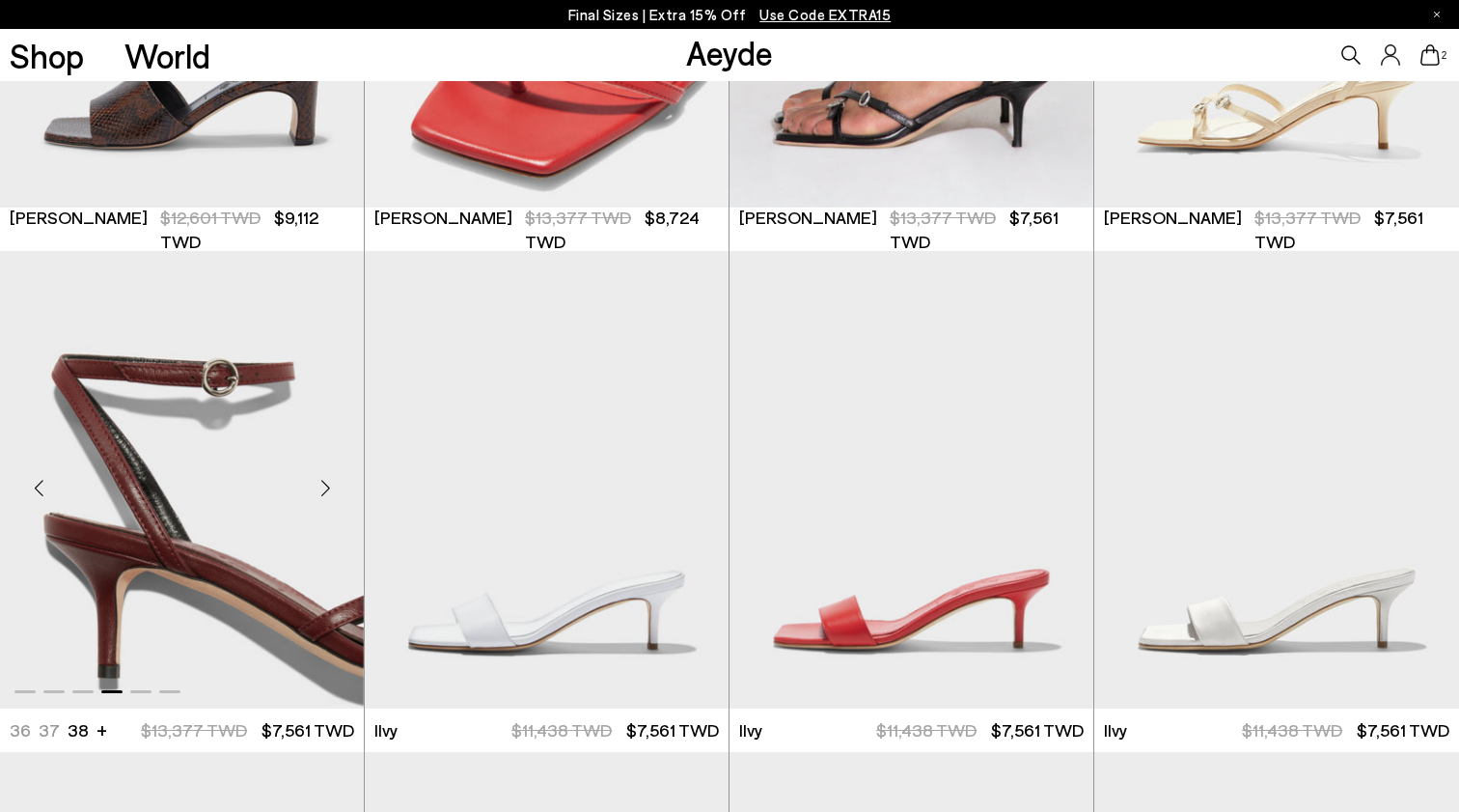
click at [322, 490] on div "Next slide" at bounding box center [325, 488] width 58 height 58
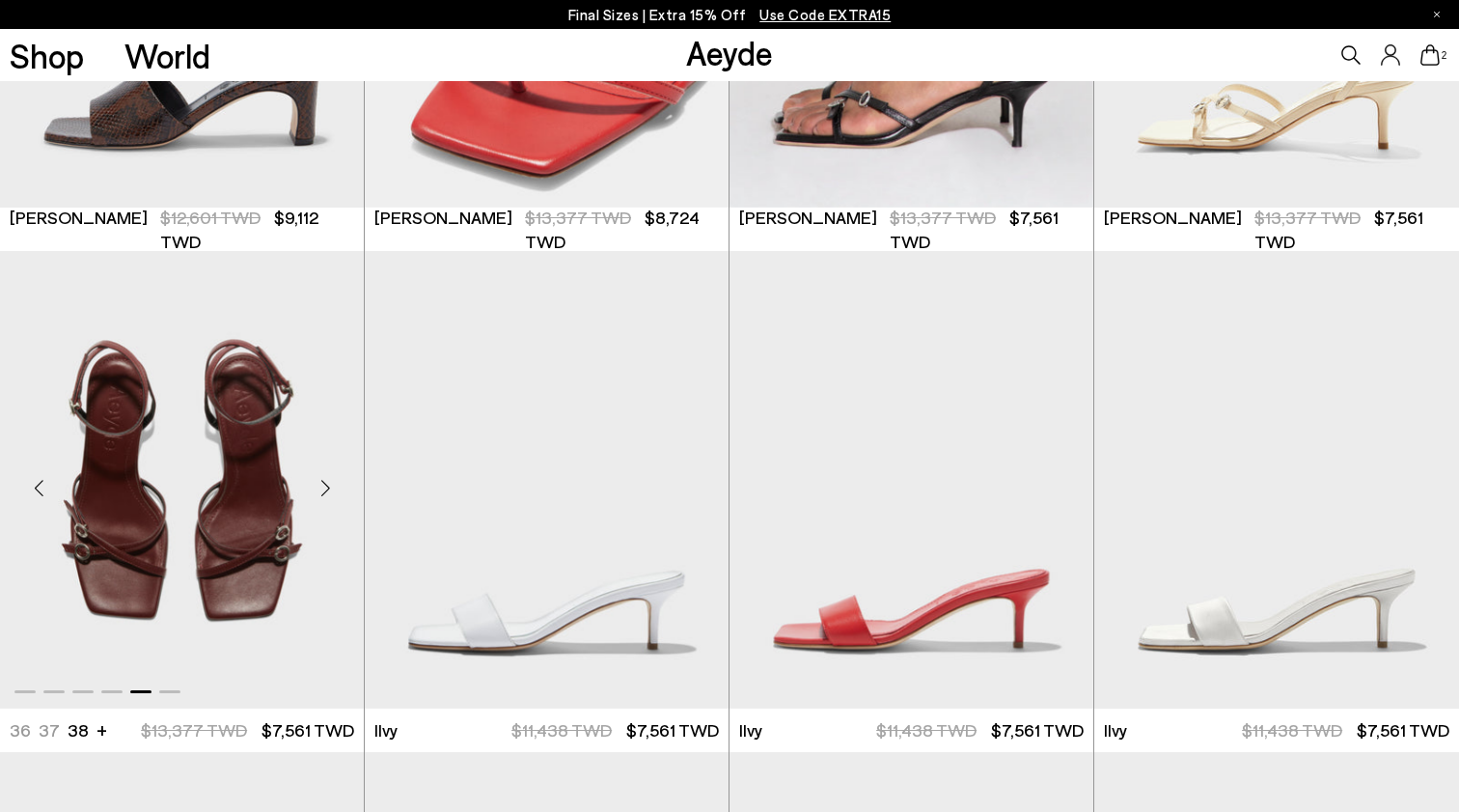
click at [322, 490] on div "Next slide" at bounding box center [325, 488] width 58 height 58
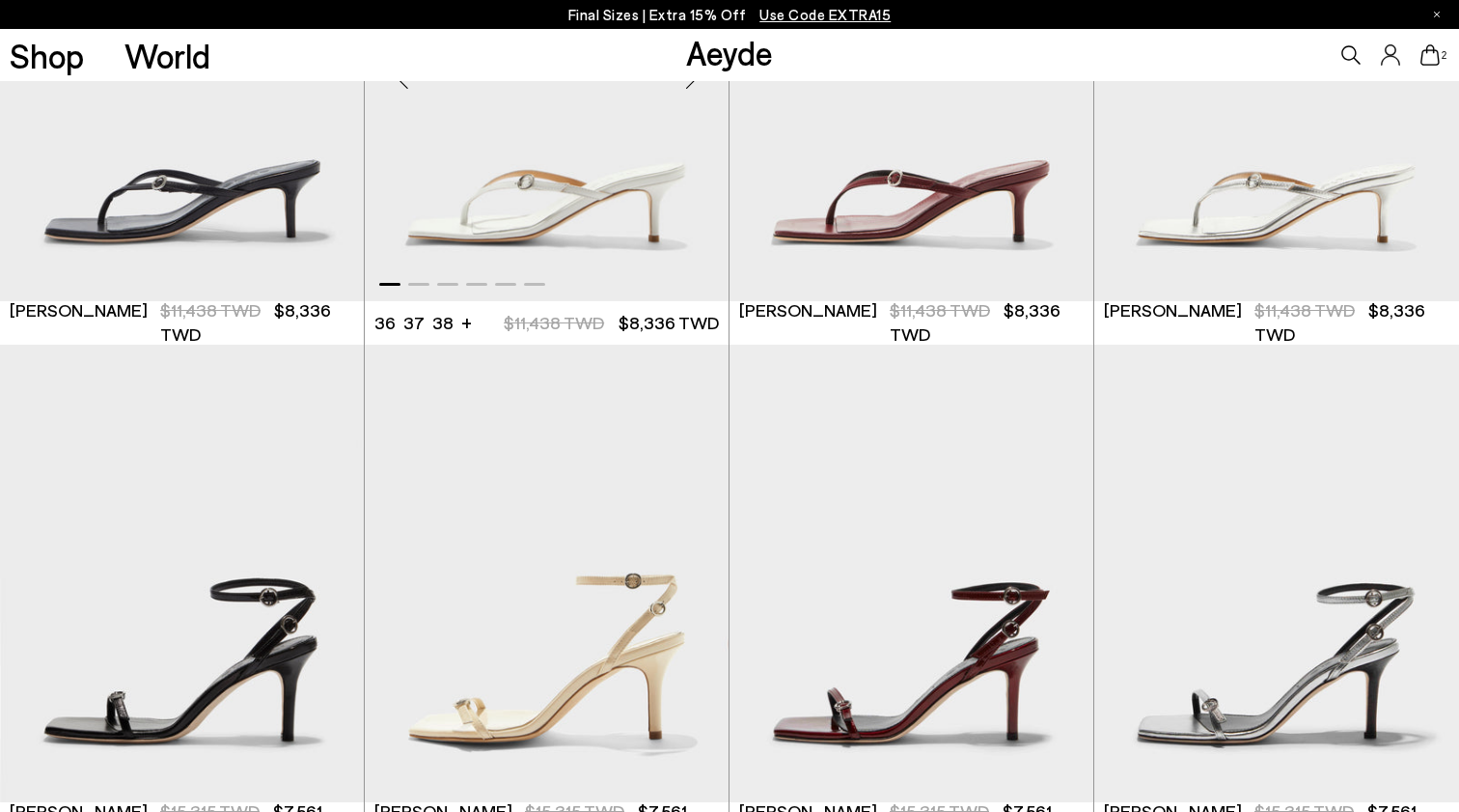
scroll to position [3236, 0]
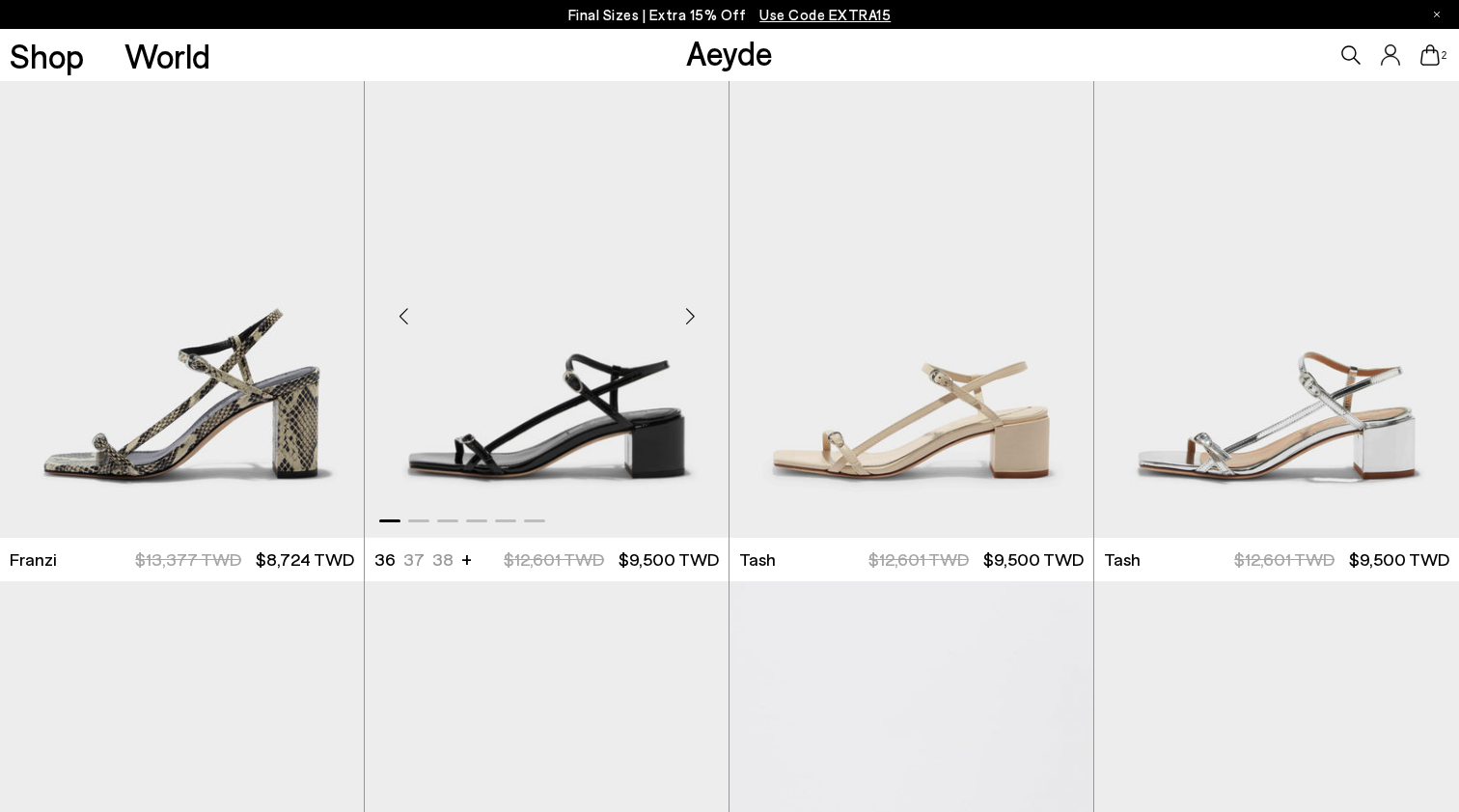
scroll to position [5502, 0]
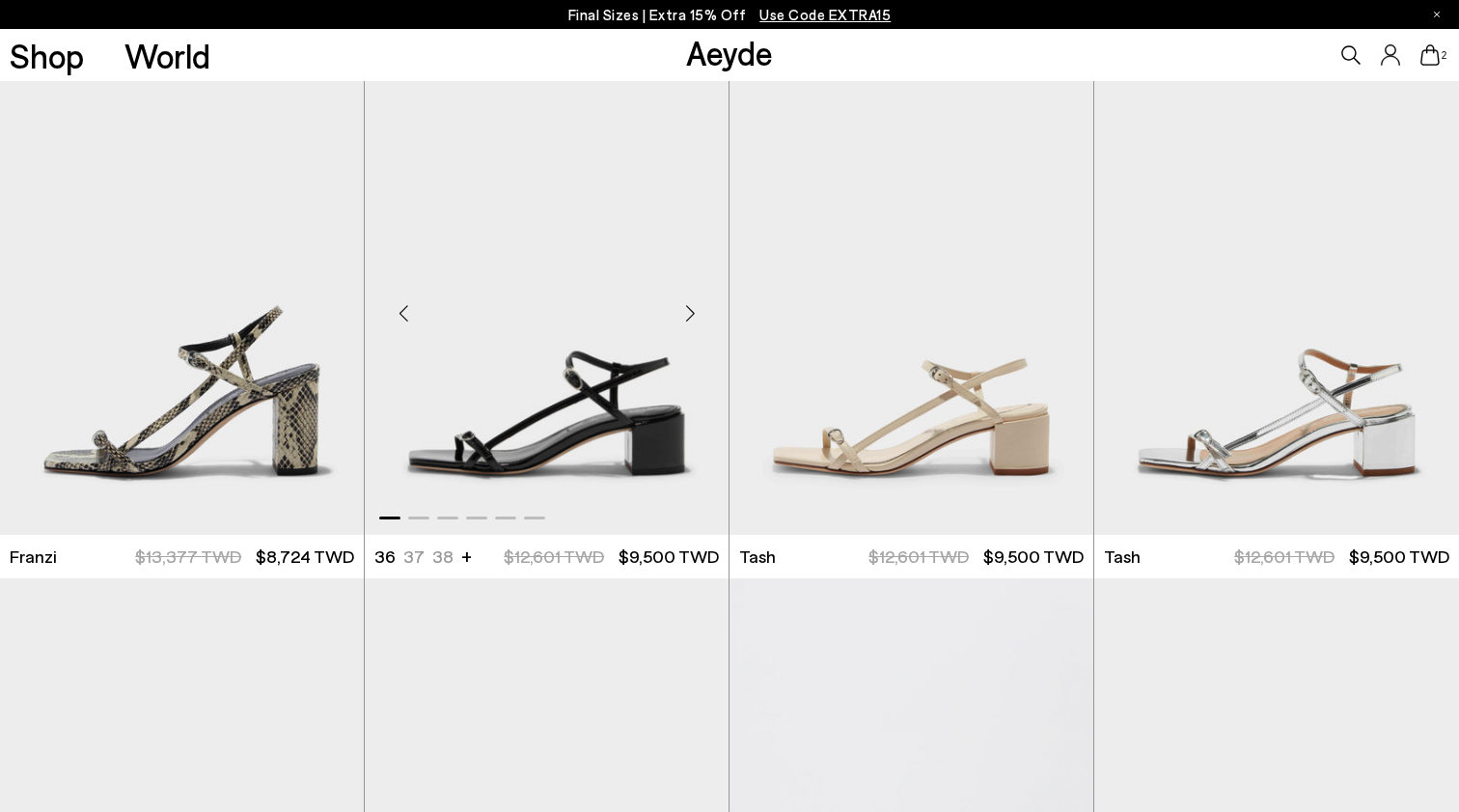
click at [693, 300] on div "Next slide" at bounding box center [690, 314] width 58 height 58
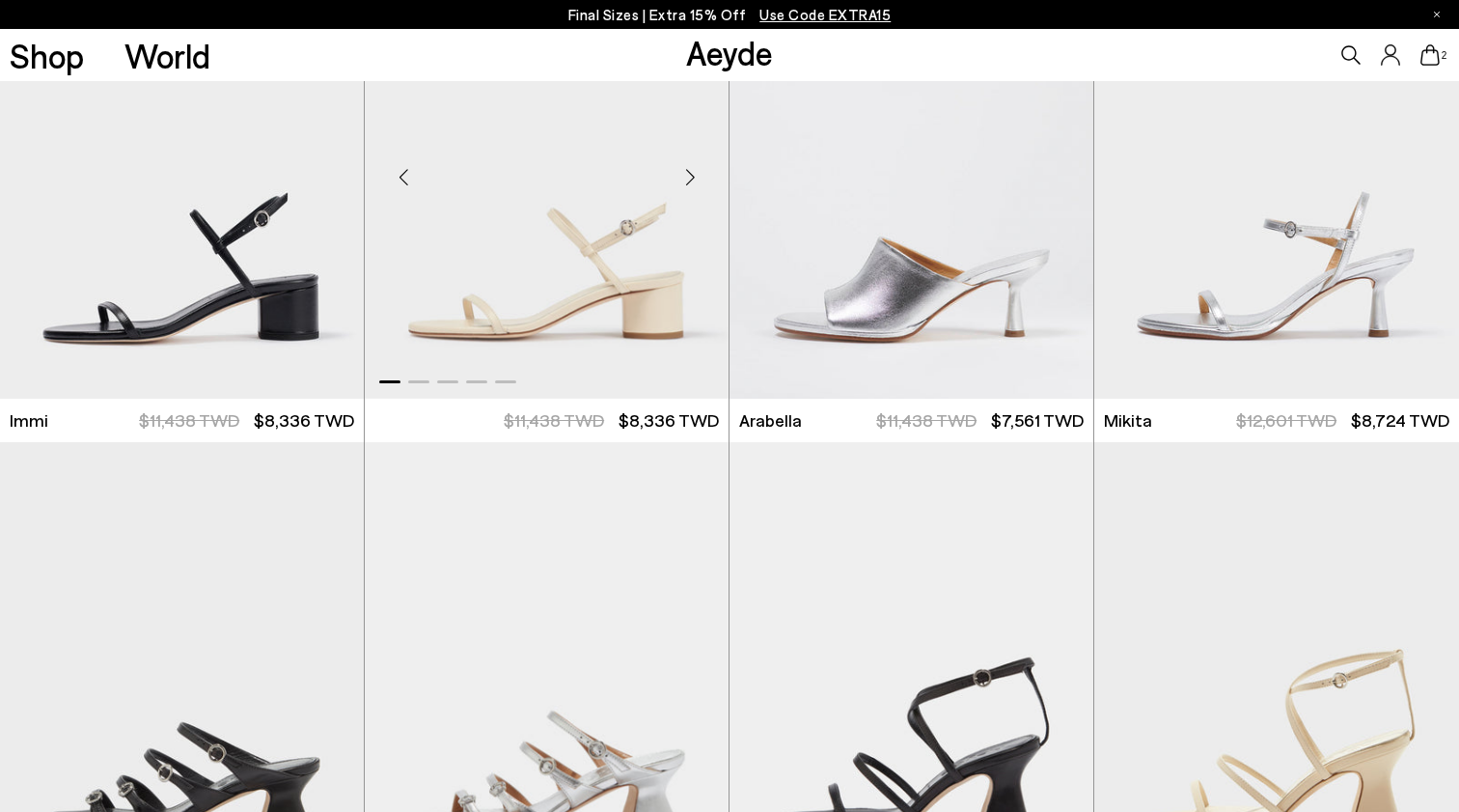
scroll to position [6102, 0]
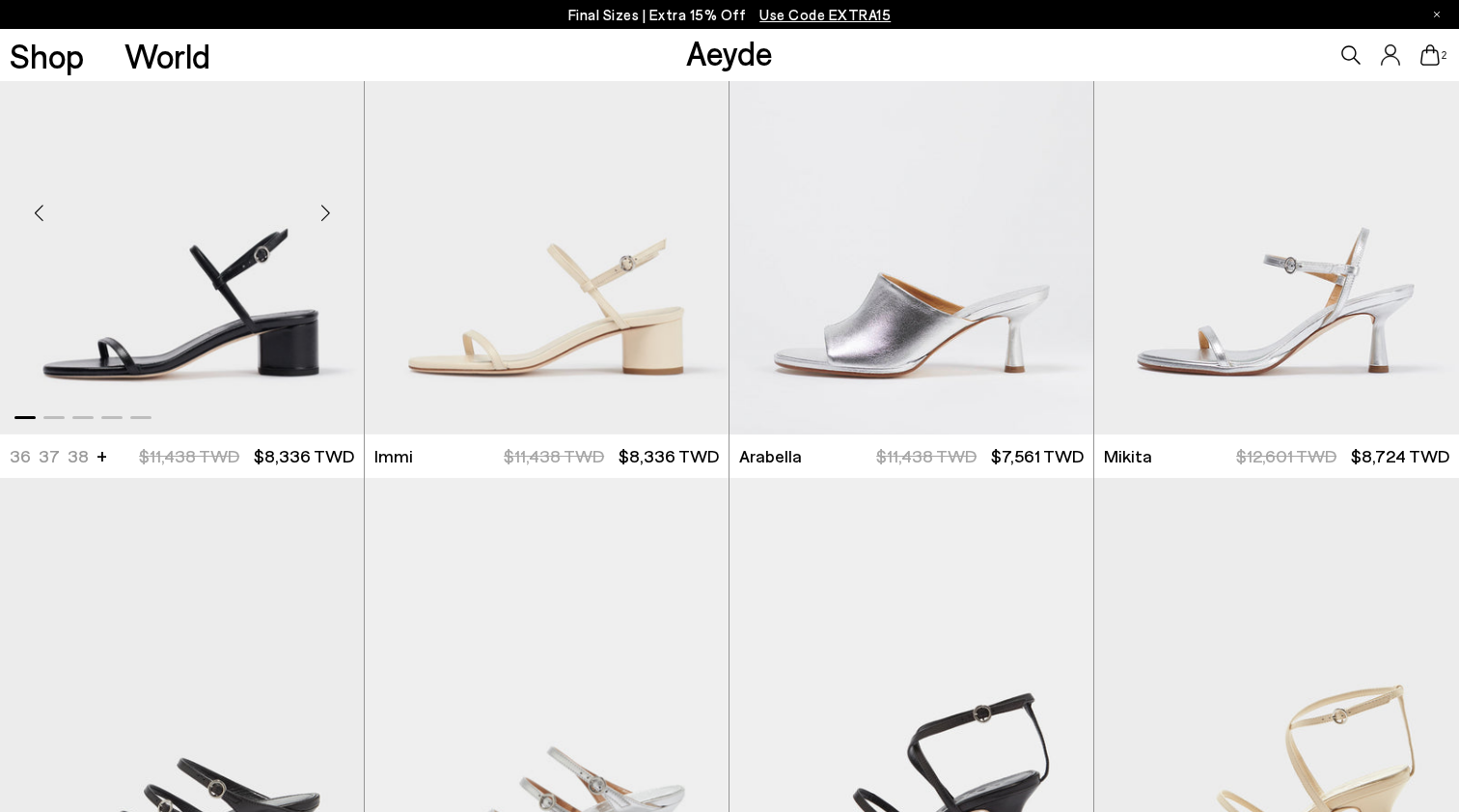
click at [329, 219] on div "Next slide" at bounding box center [325, 213] width 58 height 58
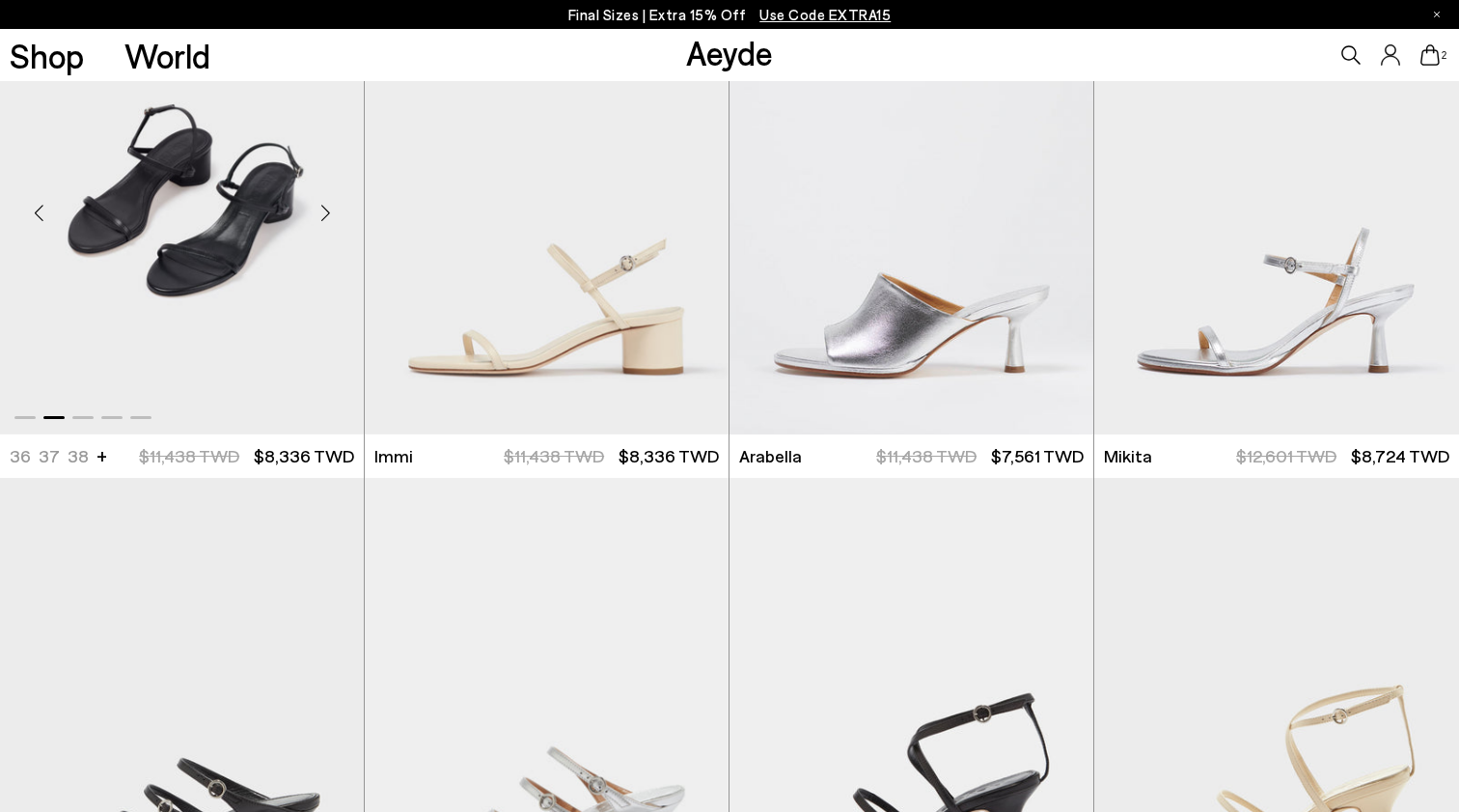
click at [329, 219] on div "Next slide" at bounding box center [325, 213] width 58 height 58
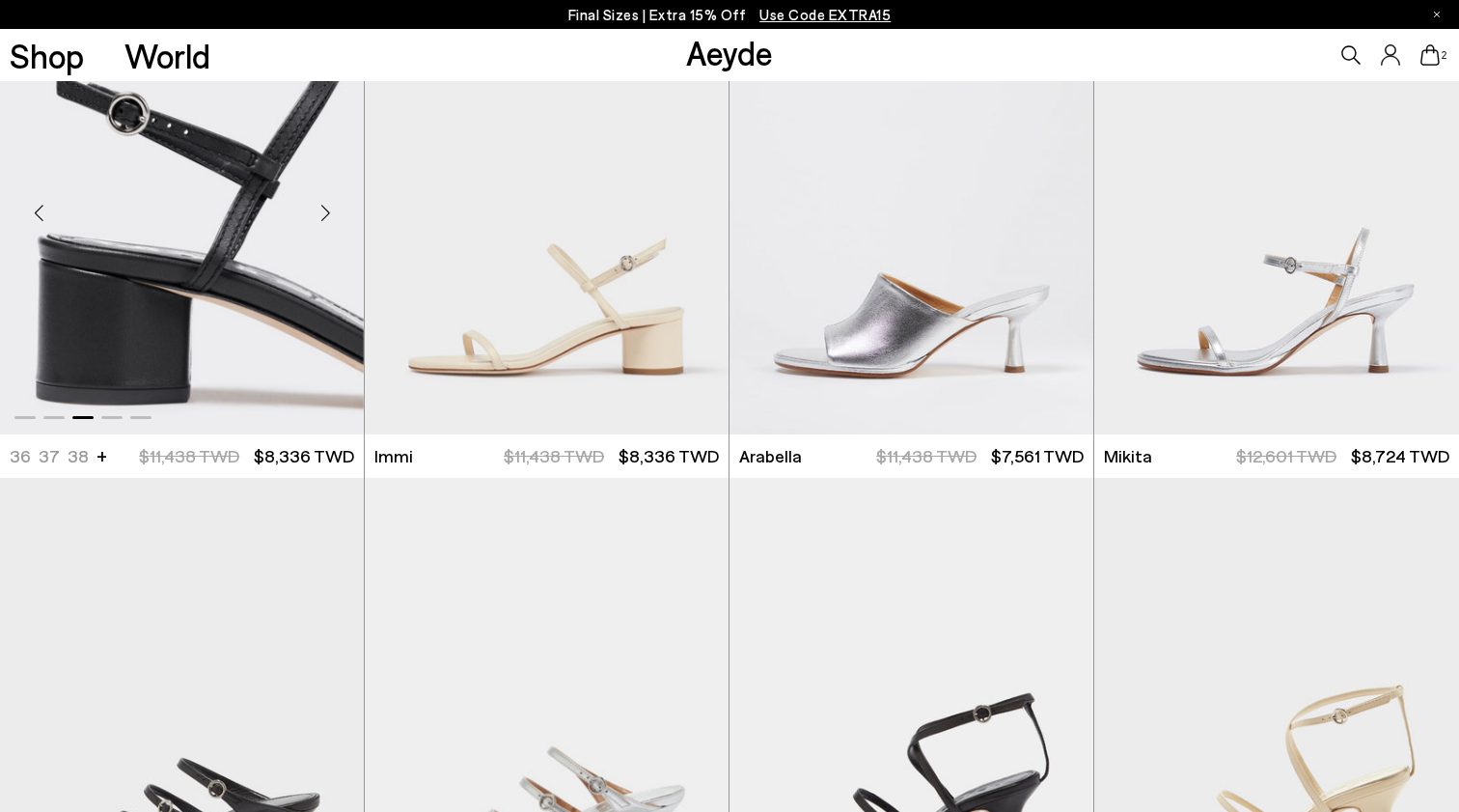
click at [329, 219] on div "Next slide" at bounding box center [325, 213] width 58 height 58
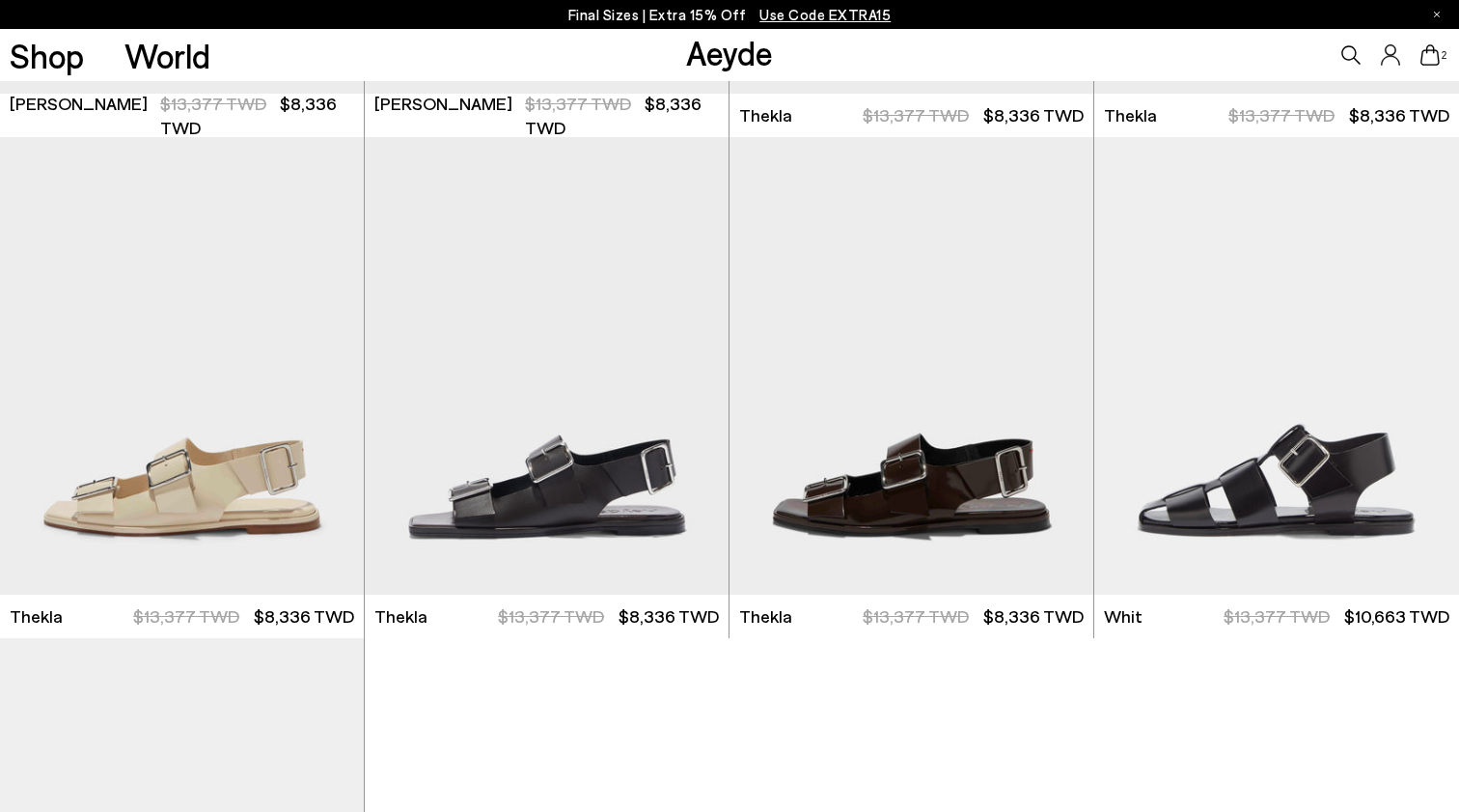
scroll to position [11495, 0]
